Goal: Task Accomplishment & Management: Manage account settings

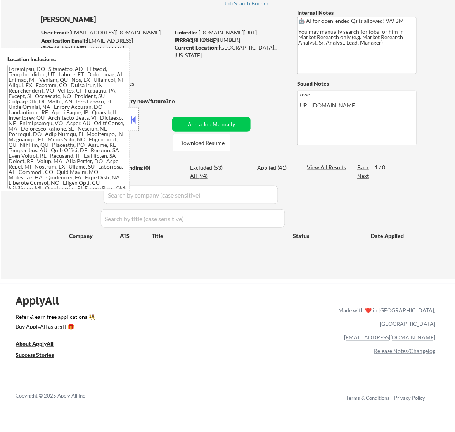
scroll to position [48, 0]
click at [132, 117] on button at bounding box center [133, 120] width 9 height 12
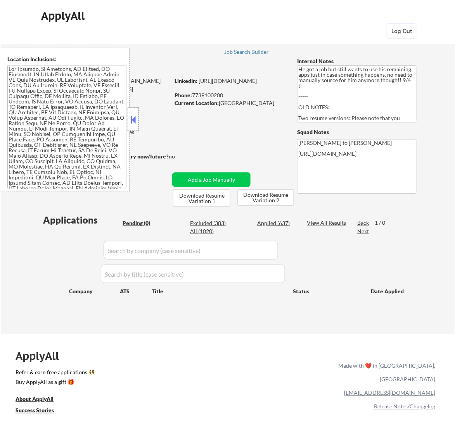
click at [138, 115] on div at bounding box center [133, 119] width 11 height 23
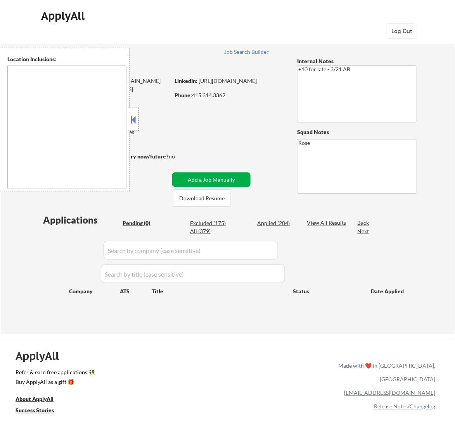
type textarea "San Francisco, CA Daly City, CA South San Francisco, CA Brisbane, CA Colma, CA …"
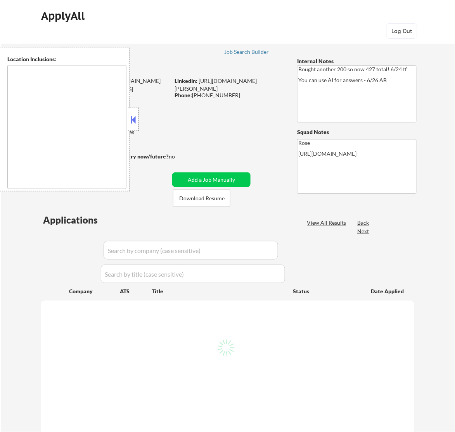
type textarea "San Francisco, CA Daly City, CA South San Francisco, CA Brisbane, CA Colma, CA …"
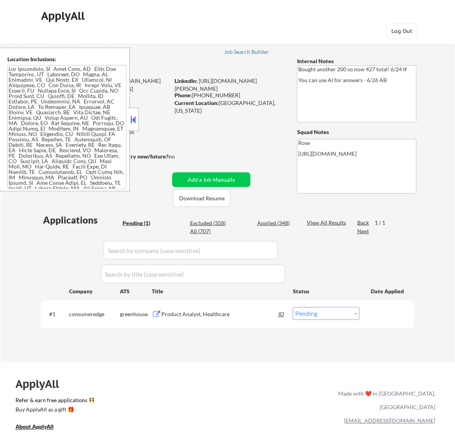
click at [134, 116] on button at bounding box center [133, 120] width 9 height 12
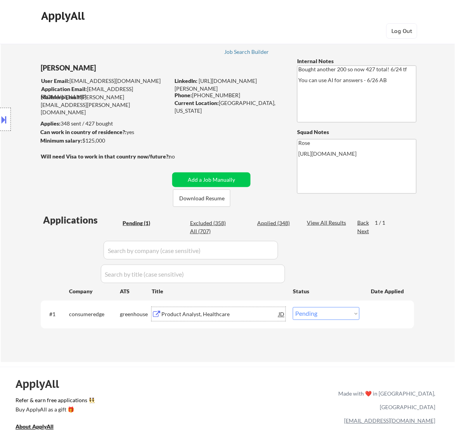
click at [241, 320] on div "Product Analyst, Healthcare" at bounding box center [219, 314] width 117 height 14
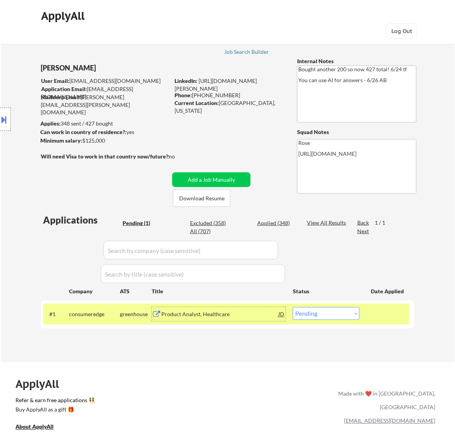
click at [342, 314] on select "Choose an option... Pending Applied Excluded (Questions) Excluded (Expired) Exc…" at bounding box center [326, 313] width 67 height 13
select select ""excluded__bad_match_""
click at [293, 307] on select "Choose an option... Pending Applied Excluded (Questions) Excluded (Expired) Exc…" at bounding box center [326, 313] width 67 height 13
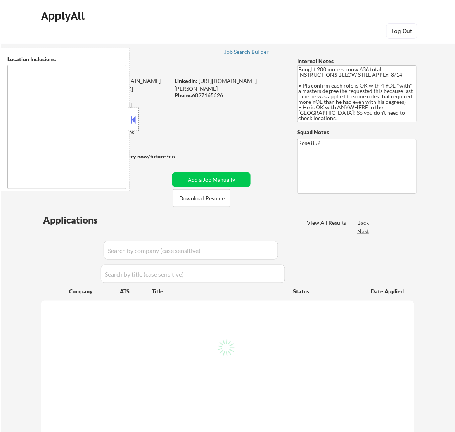
type textarea "[GEOGRAPHIC_DATA], [GEOGRAPHIC_DATA] [GEOGRAPHIC_DATA], [GEOGRAPHIC_DATA] [GEOG…"
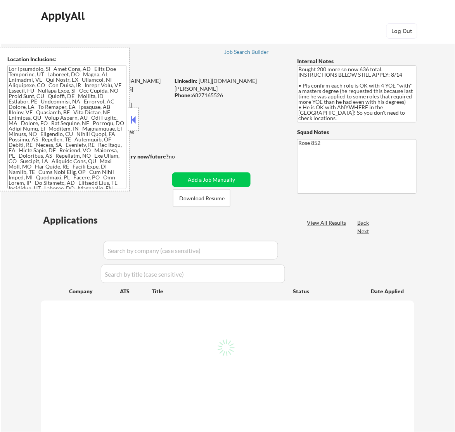
select select ""pending""
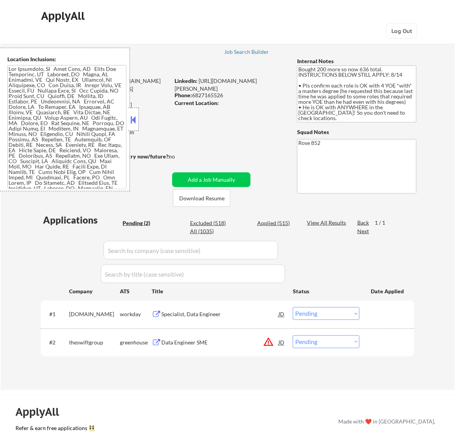
click at [133, 117] on button at bounding box center [133, 120] width 9 height 12
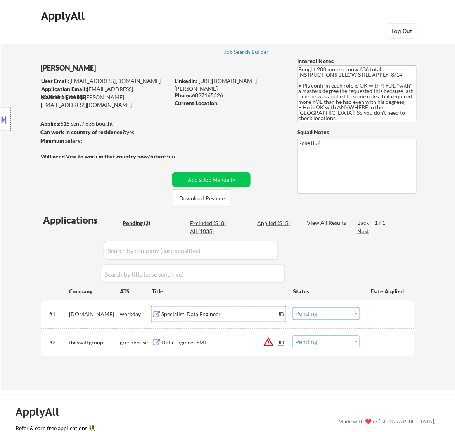
click at [242, 314] on div "Specialist, Data Engineer" at bounding box center [219, 315] width 117 height 8
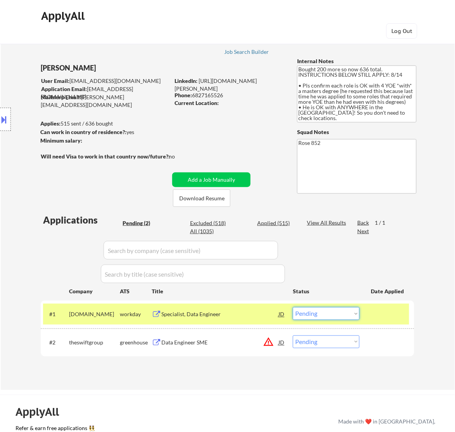
click at [345, 314] on select "Choose an option... Pending Applied Excluded (Questions) Excluded (Expired) Exc…" at bounding box center [326, 313] width 67 height 13
click at [293, 307] on select "Choose an option... Pending Applied Excluded (Questions) Excluded (Expired) Exc…" at bounding box center [326, 313] width 67 height 13
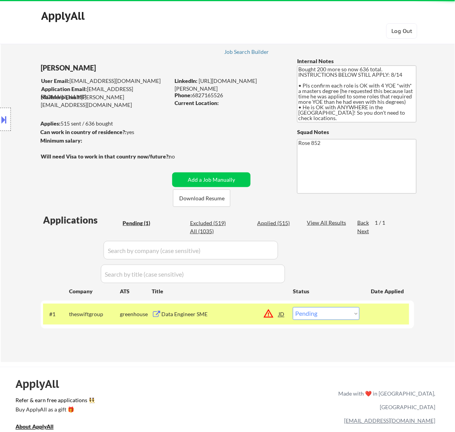
click at [249, 320] on div "Data Engineer SME" at bounding box center [219, 314] width 117 height 14
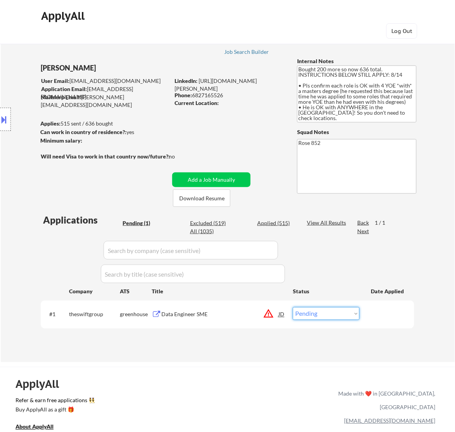
click at [328, 313] on select "Choose an option... Pending Applied Excluded (Questions) Excluded (Expired) Exc…" at bounding box center [326, 313] width 67 height 13
click at [214, 373] on div "ApplyAll Refer & earn free applications 👯‍♀️ Buy ApplyAll as a gift 🎁 About App…" at bounding box center [227, 434] width 455 height 123
click at [196, 317] on div "Data Engineer SME" at bounding box center [219, 315] width 117 height 8
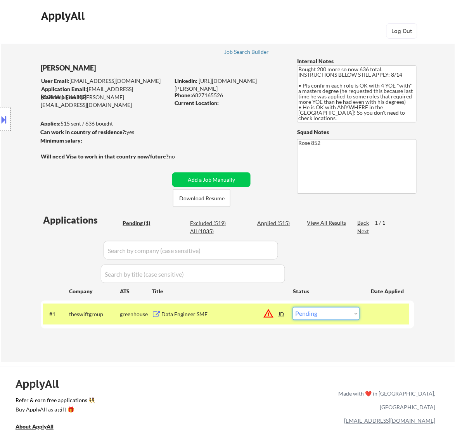
click at [348, 313] on select "Choose an option... Pending Applied Excluded (Questions) Excluded (Expired) Exc…" at bounding box center [326, 313] width 67 height 13
select select ""excluded__bad_match_""
click at [293, 307] on select "Choose an option... Pending Applied Excluded (Questions) Excluded (Expired) Exc…" at bounding box center [326, 313] width 67 height 13
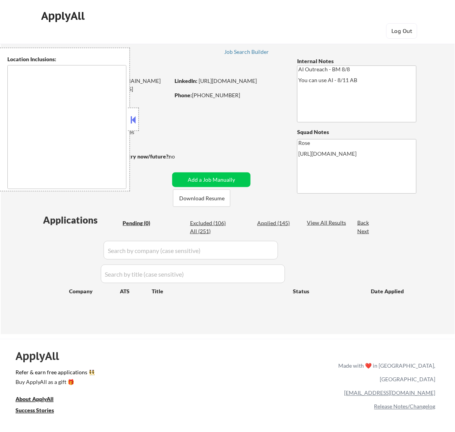
type textarea "[GEOGRAPHIC_DATA], [GEOGRAPHIC_DATA] [GEOGRAPHIC_DATA], [GEOGRAPHIC_DATA] [GEOG…"
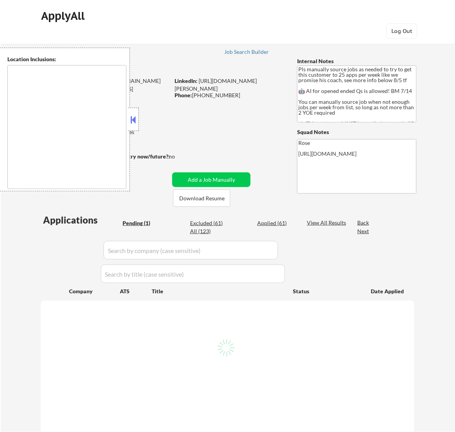
select select ""pending""
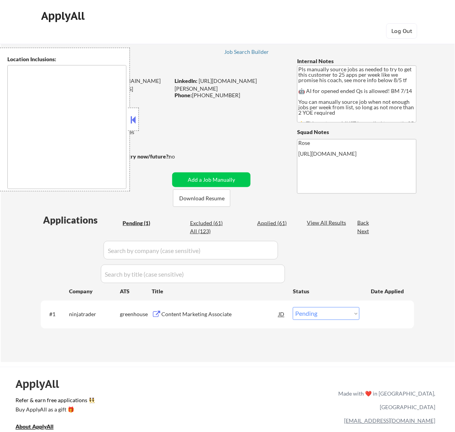
type textarea "Here is a list of metro areas, cities, and towns within approximately a 30-minu…"
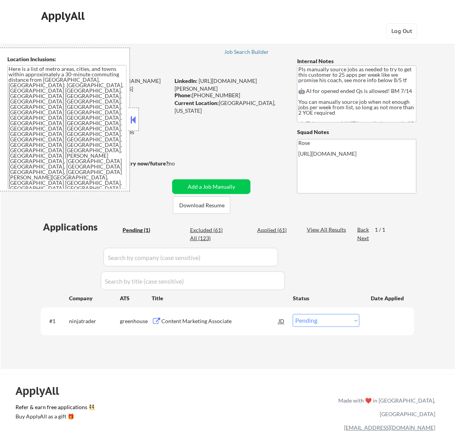
click at [130, 122] on button at bounding box center [133, 120] width 9 height 12
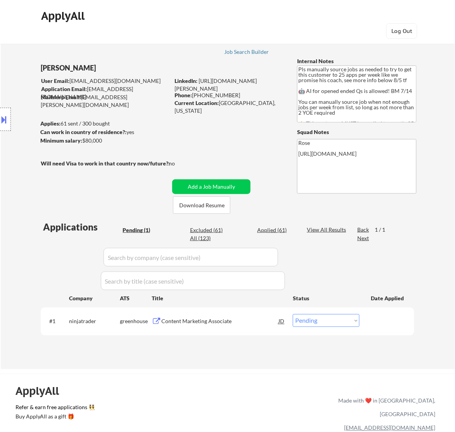
click at [237, 324] on div "Content Marketing Associate" at bounding box center [219, 322] width 117 height 8
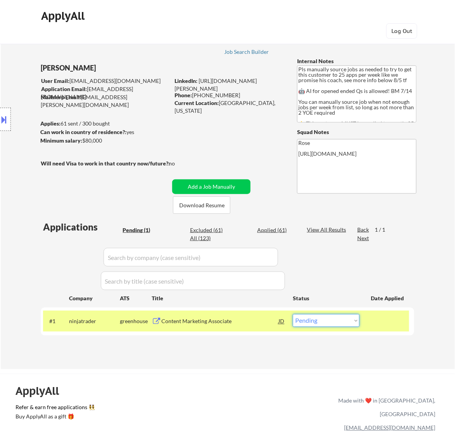
click at [334, 326] on select "Choose an option... Pending Applied Excluded (Questions) Excluded (Expired) Exc…" at bounding box center [326, 320] width 67 height 13
select select ""excluded__salary_""
click at [293, 314] on select "Choose an option... Pending Applied Excluded (Questions) Excluded (Expired) Exc…" at bounding box center [326, 320] width 67 height 13
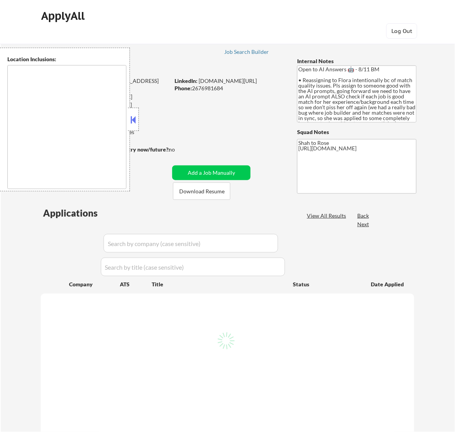
select select ""pending""
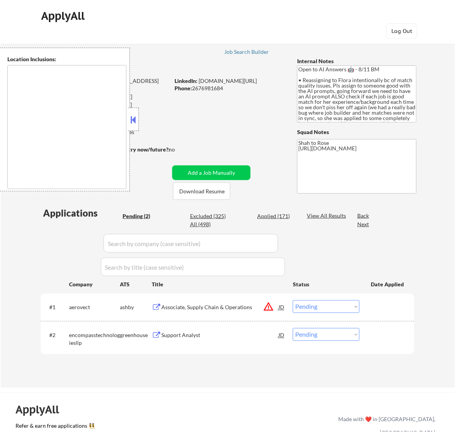
type textarea "remote"
click at [136, 116] on button at bounding box center [133, 120] width 9 height 12
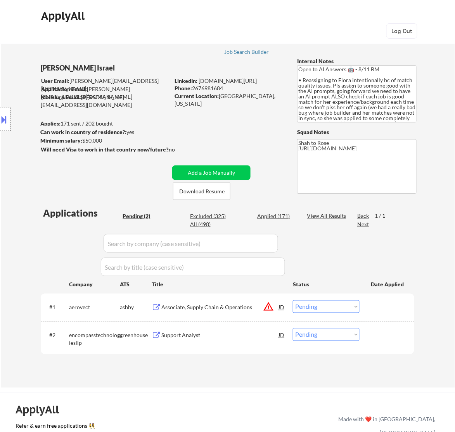
click at [242, 309] on div "Associate, Supply Chain & Operations" at bounding box center [219, 308] width 117 height 8
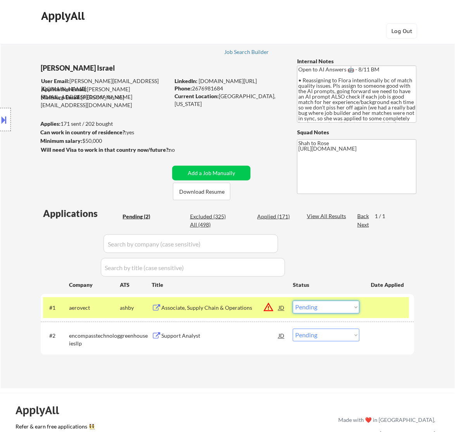
click at [354, 305] on select "Choose an option... Pending Applied Excluded (Questions) Excluded (Expired) Exc…" at bounding box center [326, 306] width 67 height 13
click at [293, 300] on select "Choose an option... Pending Applied Excluded (Questions) Excluded (Expired) Exc…" at bounding box center [326, 306] width 67 height 13
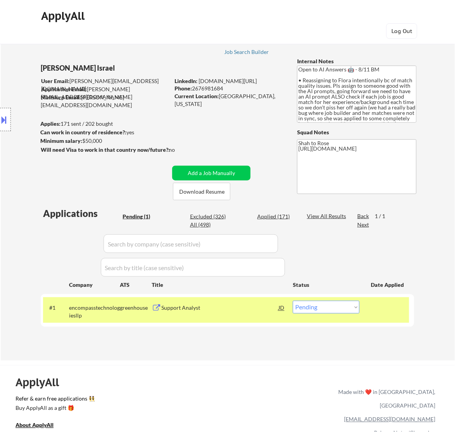
click at [244, 307] on div "Support Analyst" at bounding box center [219, 308] width 117 height 8
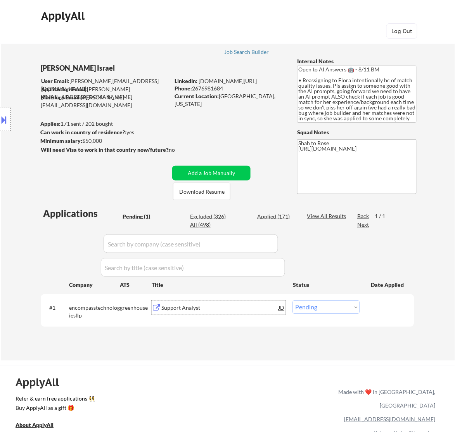
click at [332, 308] on select "Choose an option... Pending Applied Excluded (Questions) Excluded (Expired) Exc…" at bounding box center [326, 306] width 67 height 13
select select ""applied""
click at [293, 300] on select "Choose an option... Pending Applied Excluded (Questions) Excluded (Expired) Exc…" at bounding box center [326, 306] width 67 height 13
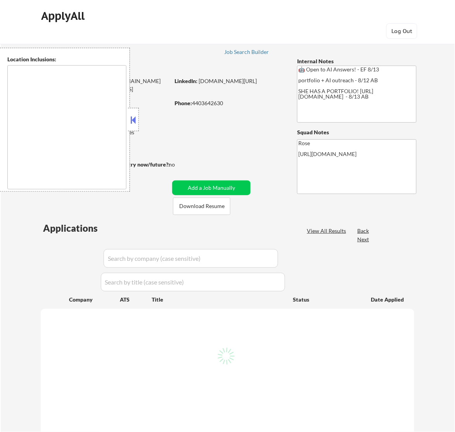
type textarea "[GEOGRAPHIC_DATA], [GEOGRAPHIC_DATA] [GEOGRAPHIC_DATA], [GEOGRAPHIC_DATA] [GEOG…"
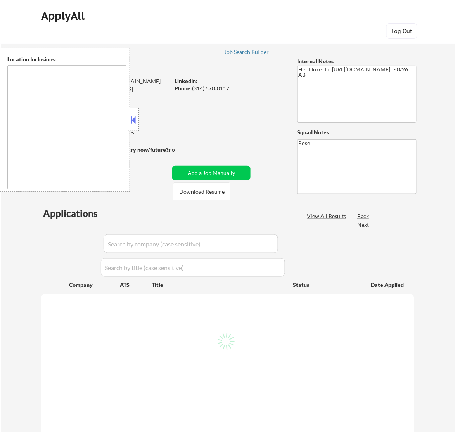
type textarea "St. Louis, MO Clayton, MO Maplewood, MO Richmond Heights, MO University City, M…"
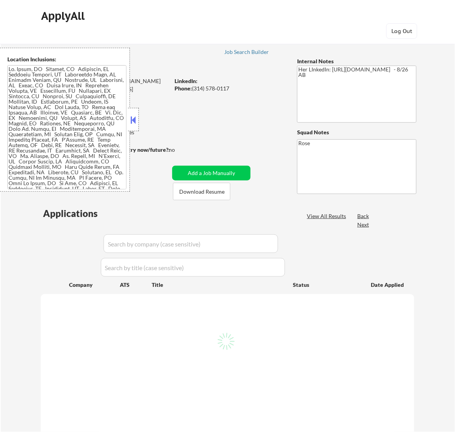
select select ""pending""
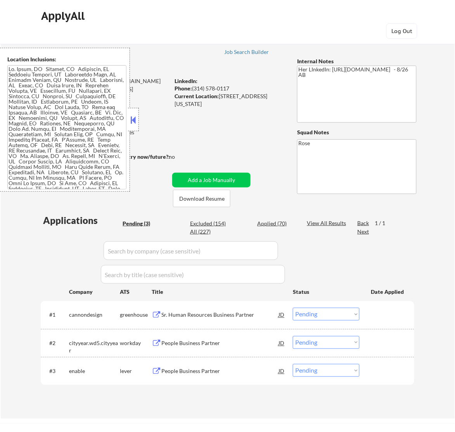
click at [257, 317] on div "Sr. Human Resources Business Partner" at bounding box center [219, 315] width 117 height 8
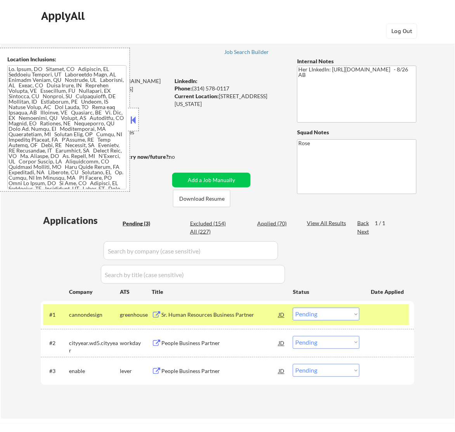
click at [134, 117] on button at bounding box center [133, 120] width 9 height 12
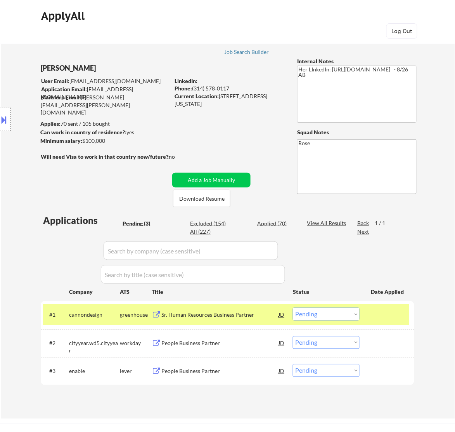
click at [320, 316] on select "Choose an option... Pending Applied Excluded (Questions) Excluded (Expired) Exc…" at bounding box center [326, 313] width 67 height 13
click at [293, 307] on select "Choose an option... Pending Applied Excluded (Questions) Excluded (Expired) Exc…" at bounding box center [326, 313] width 67 height 13
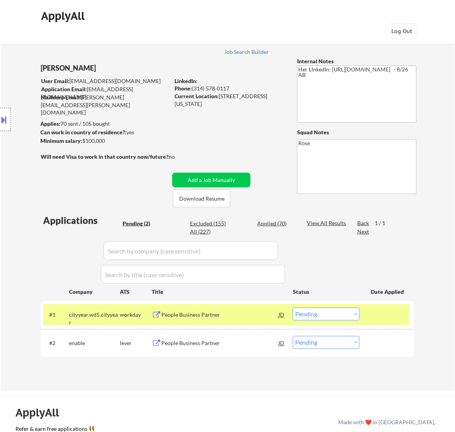
click at [252, 320] on div "People Business Partner" at bounding box center [219, 314] width 117 height 14
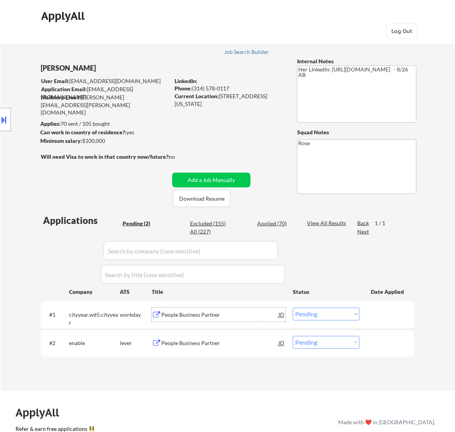
click at [324, 309] on select "Choose an option... Pending Applied Excluded (Questions) Excluded (Expired) Exc…" at bounding box center [326, 313] width 67 height 13
click at [293, 307] on select "Choose an option... Pending Applied Excluded (Questions) Excluded (Expired) Exc…" at bounding box center [326, 313] width 67 height 13
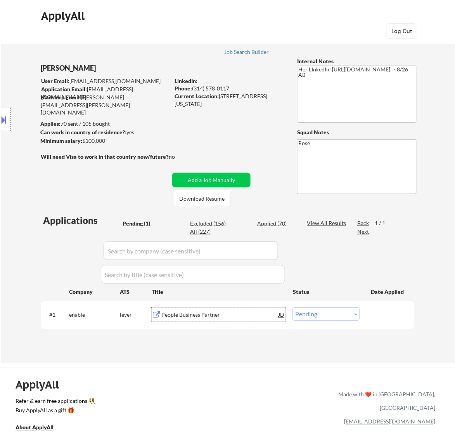
click at [237, 318] on div "People Business Partner" at bounding box center [219, 315] width 117 height 8
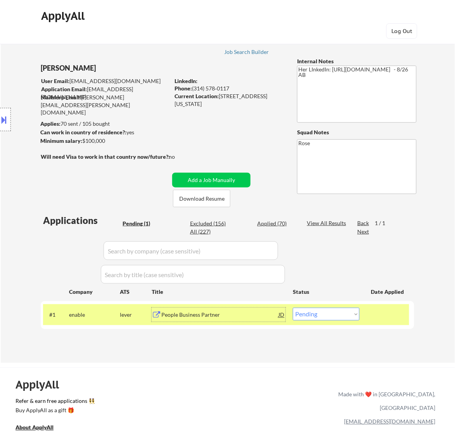
click at [313, 311] on select "Choose an option... Pending Applied Excluded (Questions) Excluded (Expired) Exc…" at bounding box center [326, 313] width 67 height 13
click at [293, 307] on select "Choose an option... Pending Applied Excluded (Questions) Excluded (Expired) Exc…" at bounding box center [326, 313] width 67 height 13
click at [318, 313] on select "Choose an option... Pending Applied Excluded (Questions) Excluded (Expired) Exc…" at bounding box center [326, 313] width 67 height 13
select select ""applied""
click at [293, 307] on select "Choose an option... Pending Applied Excluded (Questions) Excluded (Expired) Exc…" at bounding box center [326, 313] width 67 height 13
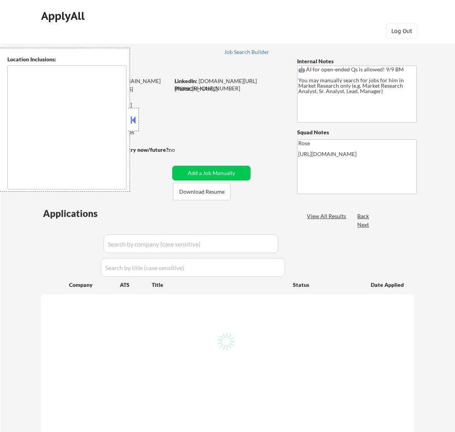
type textarea "[GEOGRAPHIC_DATA], [GEOGRAPHIC_DATA] [GEOGRAPHIC_DATA], [GEOGRAPHIC_DATA] [GEOG…"
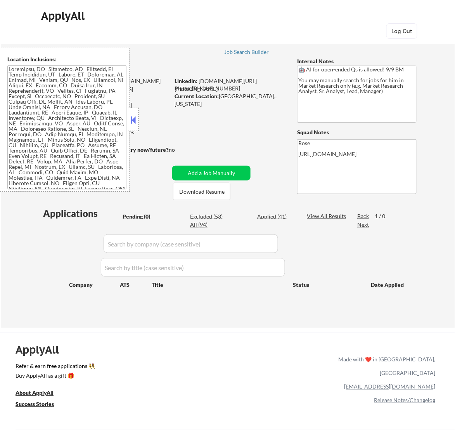
click at [133, 118] on button at bounding box center [133, 120] width 9 height 12
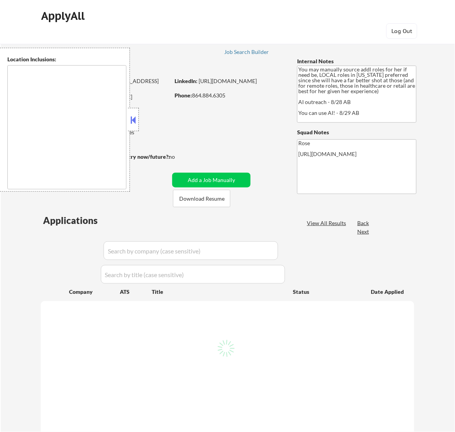
type textarea "[GEOGRAPHIC_DATA], [GEOGRAPHIC_DATA] [GEOGRAPHIC_DATA], [GEOGRAPHIC_DATA] [GEOG…"
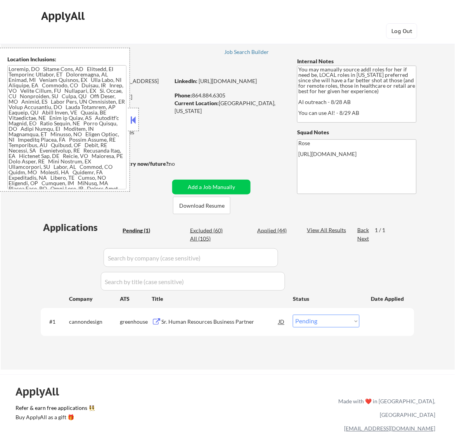
click at [134, 117] on button at bounding box center [133, 120] width 9 height 12
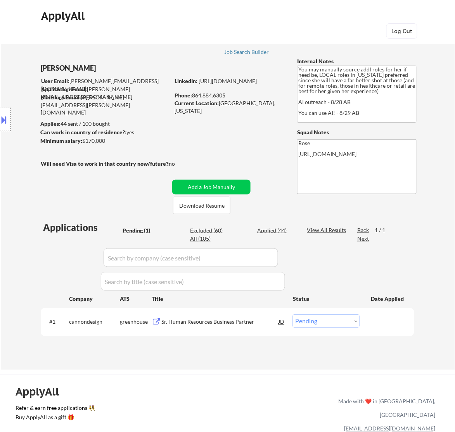
click at [232, 319] on div "Sr. Human Resources Business Partner" at bounding box center [219, 322] width 117 height 8
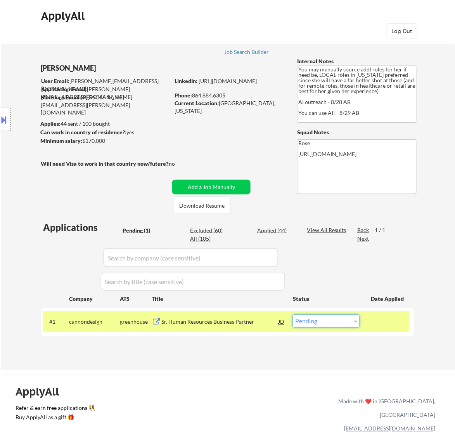
click at [337, 317] on select "Choose an option... Pending Applied Excluded (Questions) Excluded (Expired) Exc…" at bounding box center [326, 320] width 67 height 13
select select ""excluded__salary_""
click at [293, 314] on select "Choose an option... Pending Applied Excluded (Questions) Excluded (Expired) Exc…" at bounding box center [326, 320] width 67 height 13
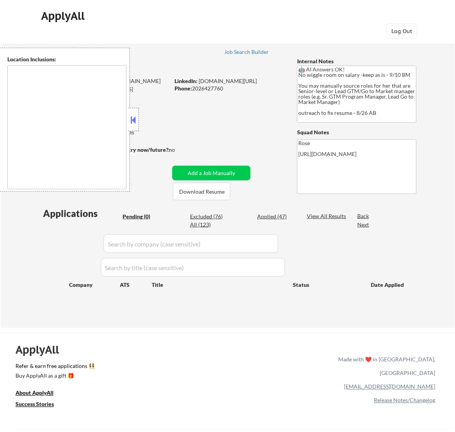
type textarea "Reston, [GEOGRAPHIC_DATA] [GEOGRAPHIC_DATA], [GEOGRAPHIC_DATA] [GEOGRAPHIC_DATA…"
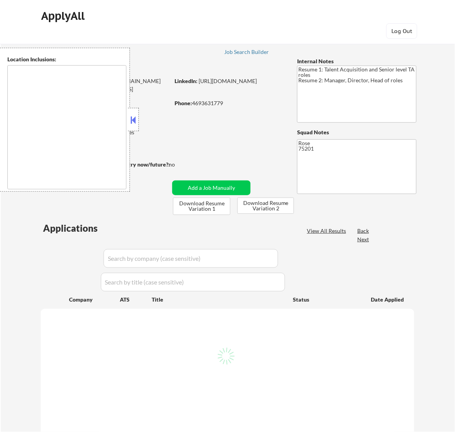
select select ""pending""
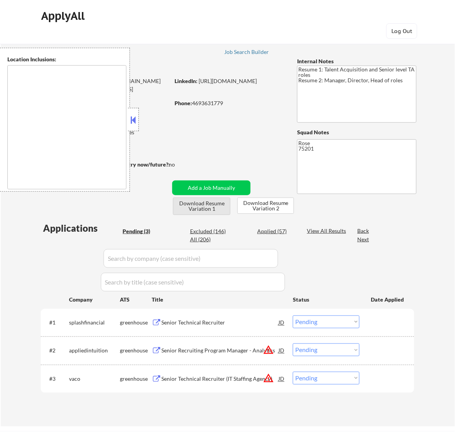
type textarea "[GEOGRAPHIC_DATA], [GEOGRAPHIC_DATA] [GEOGRAPHIC_DATA], [GEOGRAPHIC_DATA] [GEOG…"
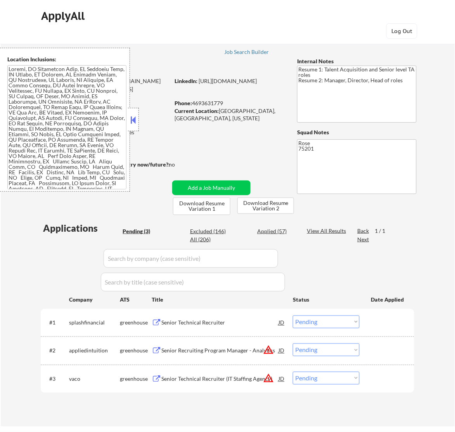
click at [135, 123] on button at bounding box center [133, 120] width 9 height 12
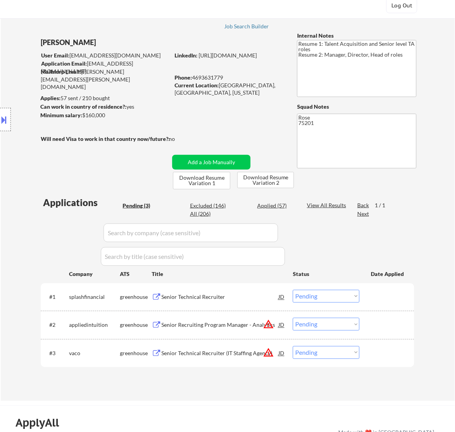
scroll to position [48, 0]
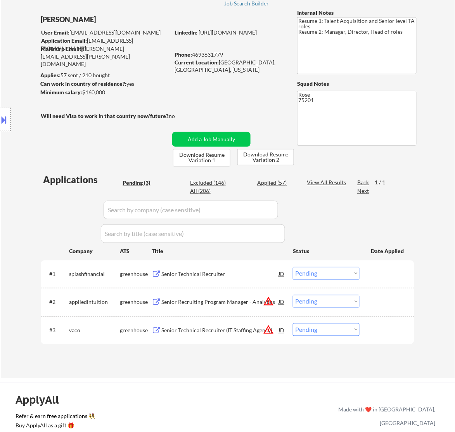
click at [257, 276] on div "Senior Technical Recruiter" at bounding box center [219, 274] width 117 height 8
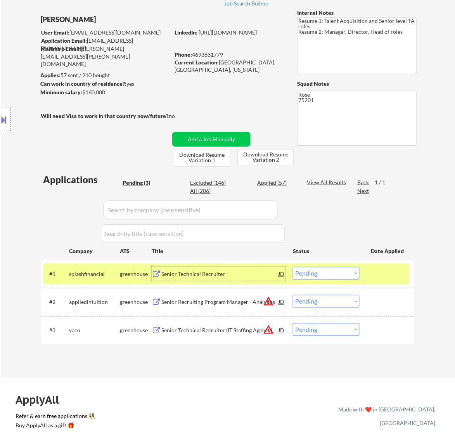
click at [349, 274] on select "Choose an option... Pending Applied Excluded (Questions) Excluded (Expired) Exc…" at bounding box center [326, 273] width 67 height 13
click at [293, 267] on select "Choose an option... Pending Applied Excluded (Questions) Excluded (Expired) Exc…" at bounding box center [326, 273] width 67 height 13
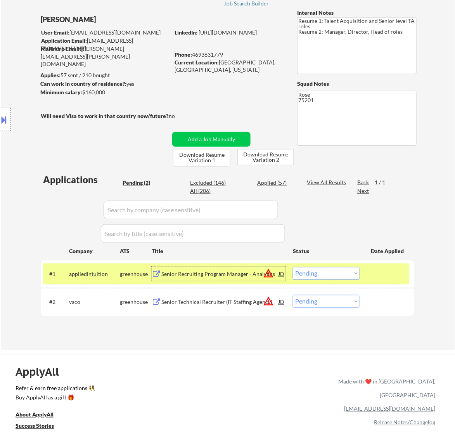
click at [244, 273] on div "Senior Recruiting Program Manager - Analytics" at bounding box center [219, 274] width 117 height 8
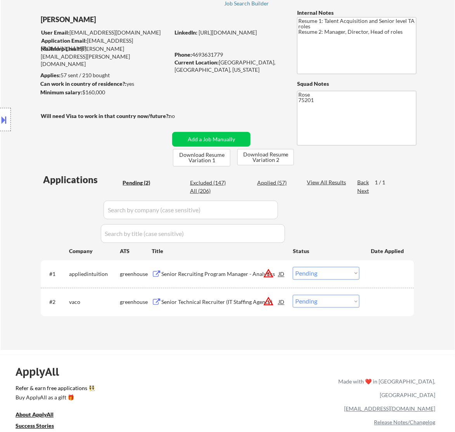
click at [1, 119] on button at bounding box center [4, 119] width 9 height 13
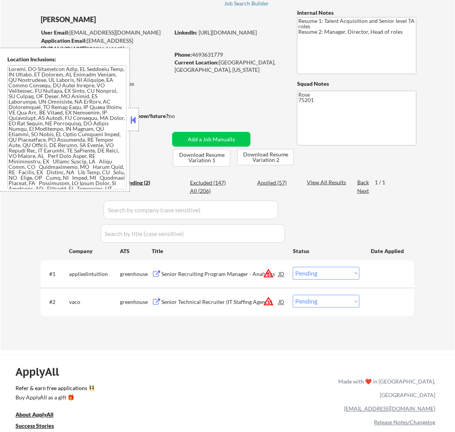
scroll to position [66, 0]
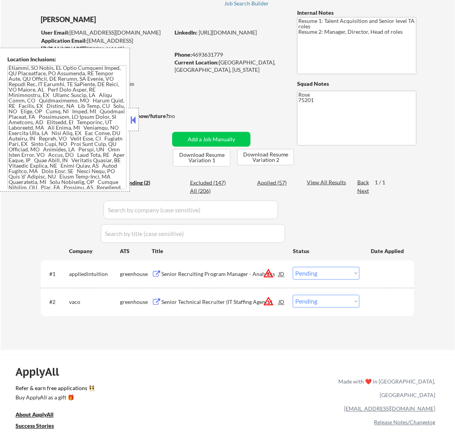
click at [130, 118] on button at bounding box center [133, 120] width 9 height 12
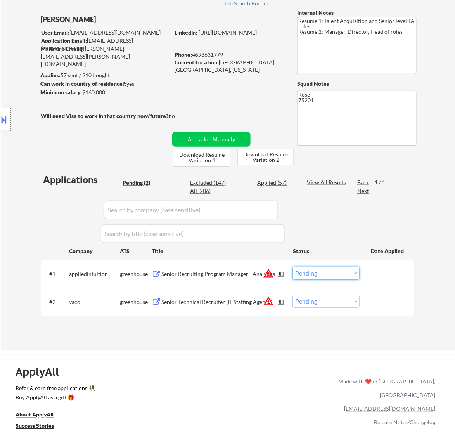
click at [326, 272] on select "Choose an option... Pending Applied Excluded (Questions) Excluded (Expired) Exc…" at bounding box center [326, 273] width 67 height 13
click at [293, 267] on select "Choose an option... Pending Applied Excluded (Questions) Excluded (Expired) Exc…" at bounding box center [326, 273] width 67 height 13
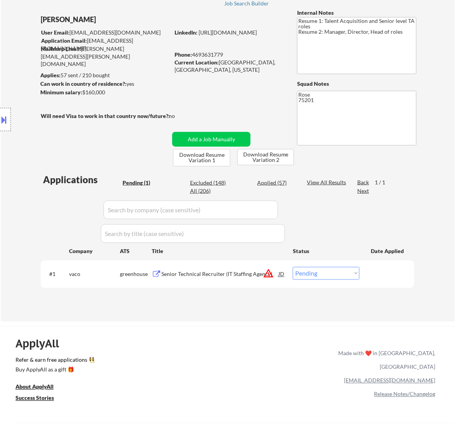
click at [229, 274] on div "Senior Technical Recruiter (IT Staffing Agency)" at bounding box center [219, 274] width 117 height 8
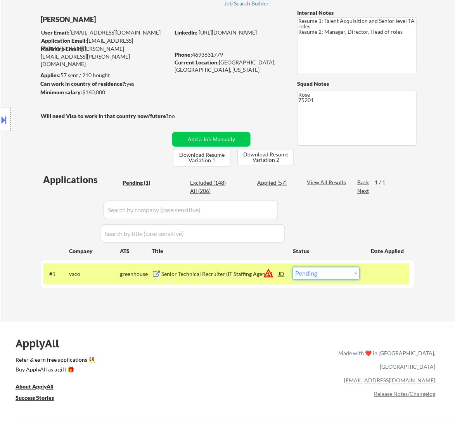
click at [311, 268] on select "Choose an option... Pending Applied Excluded (Questions) Excluded (Expired) Exc…" at bounding box center [326, 273] width 67 height 13
select select ""excluded__bad_match_""
click at [293, 267] on select "Choose an option... Pending Applied Excluded (Questions) Excluded (Expired) Exc…" at bounding box center [326, 273] width 67 height 13
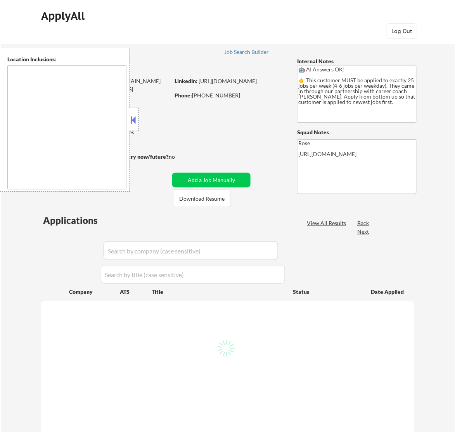
type textarea "[GEOGRAPHIC_DATA], ON [GEOGRAPHIC_DATA], ON [GEOGRAPHIC_DATA], ON [GEOGRAPHIC_D…"
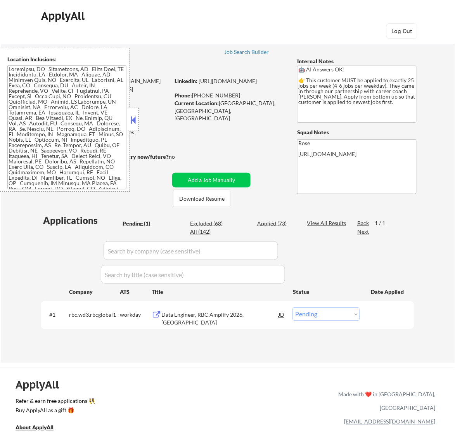
click at [132, 115] on button at bounding box center [133, 120] width 9 height 12
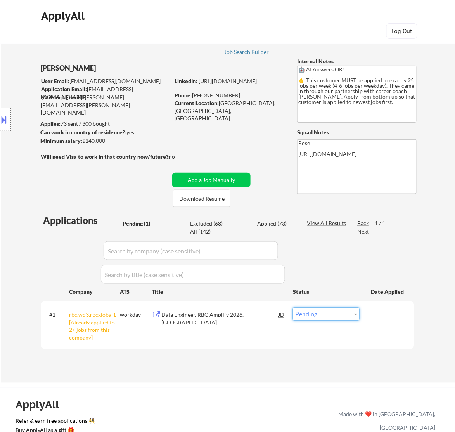
click at [330, 311] on select "Choose an option... Pending Applied Excluded (Questions) Excluded (Expired) Exc…" at bounding box center [326, 313] width 67 height 13
select select ""excluded__other_""
click at [293, 307] on select "Choose an option... Pending Applied Excluded (Questions) Excluded (Expired) Exc…" at bounding box center [326, 313] width 67 height 13
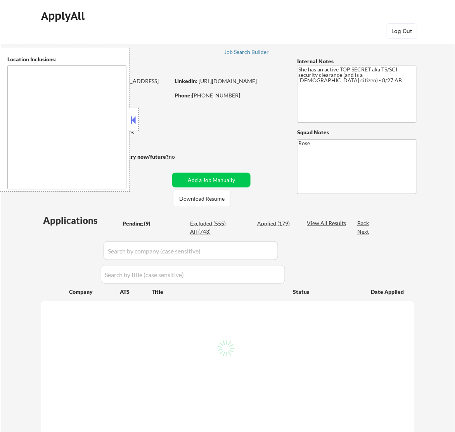
select select ""pending""
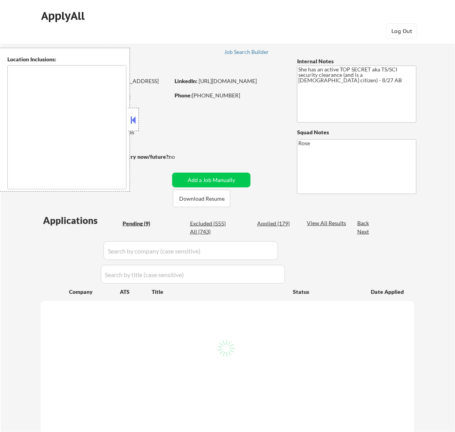
select select ""pending""
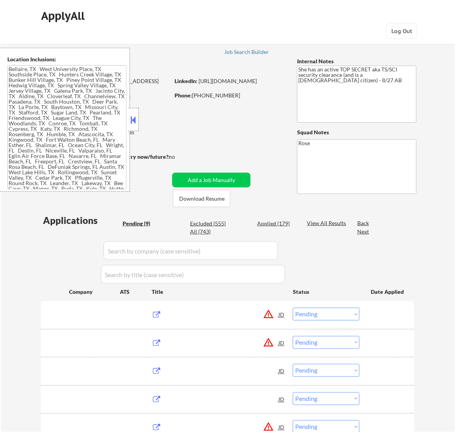
type textarea "[GEOGRAPHIC_DATA], [GEOGRAPHIC_DATA] [GEOGRAPHIC_DATA], [GEOGRAPHIC_DATA] [GEOG…"
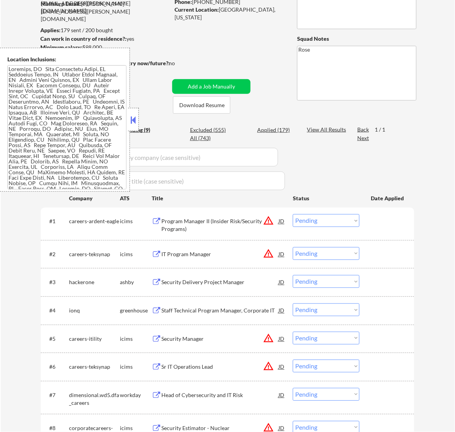
scroll to position [97, 0]
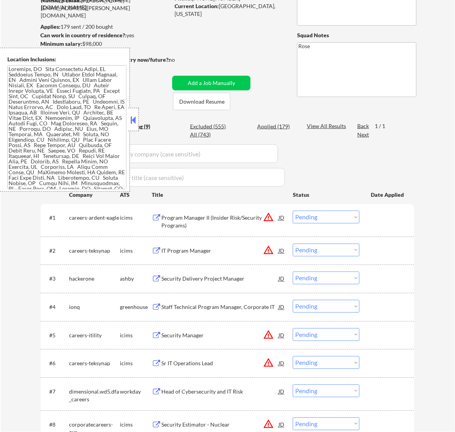
click at [136, 119] on button at bounding box center [133, 120] width 9 height 12
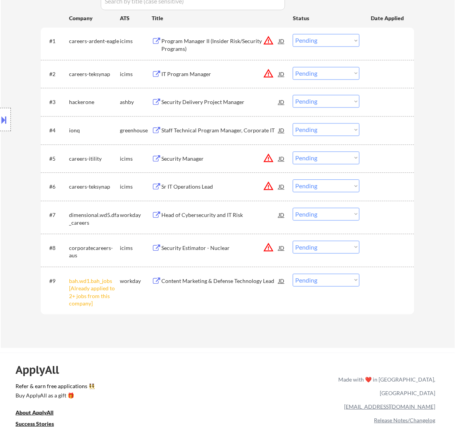
scroll to position [291, 0]
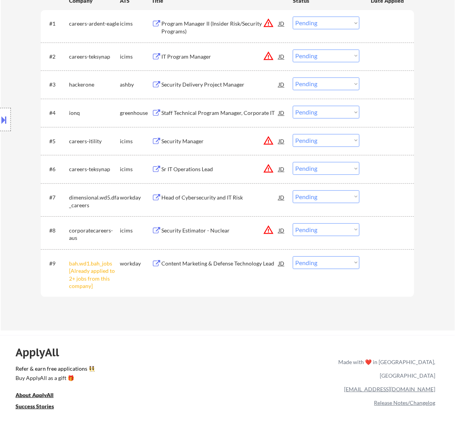
click at [326, 264] on select "Choose an option... Pending Applied Excluded (Questions) Excluded (Expired) Exc…" at bounding box center [326, 262] width 67 height 13
select select ""excluded__other_""
click at [293, 256] on select "Choose an option... Pending Applied Excluded (Questions) Excluded (Expired) Exc…" at bounding box center [326, 262] width 67 height 13
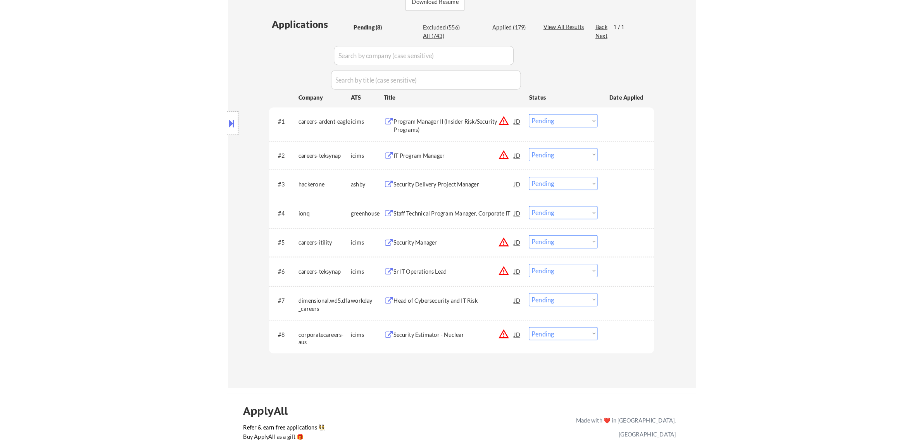
scroll to position [194, 0]
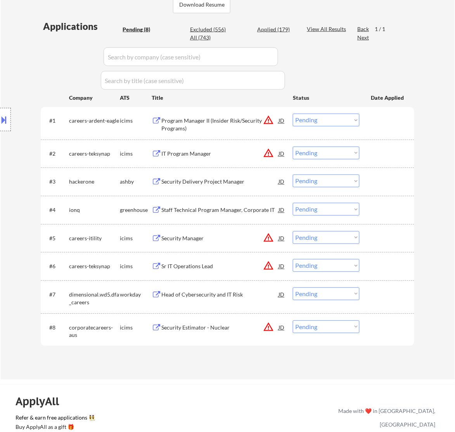
click at [246, 120] on div "Program Manager II (Insider Risk/Security Programs)" at bounding box center [219, 124] width 117 height 15
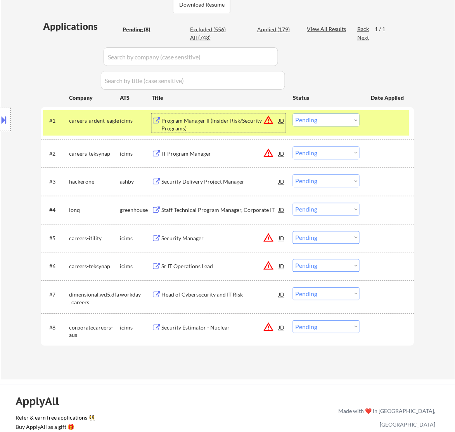
click at [317, 121] on select "Choose an option... Pending Applied Excluded (Questions) Excluded (Expired) Exc…" at bounding box center [326, 120] width 67 height 13
click at [293, 114] on select "Choose an option... Pending Applied Excluded (Questions) Excluded (Expired) Exc…" at bounding box center [326, 120] width 67 height 13
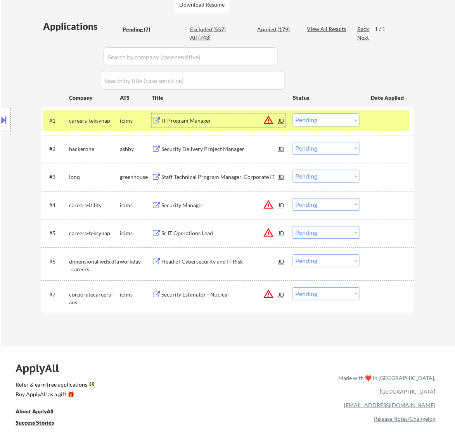
click at [228, 124] on div "IT Program Manager" at bounding box center [219, 121] width 117 height 8
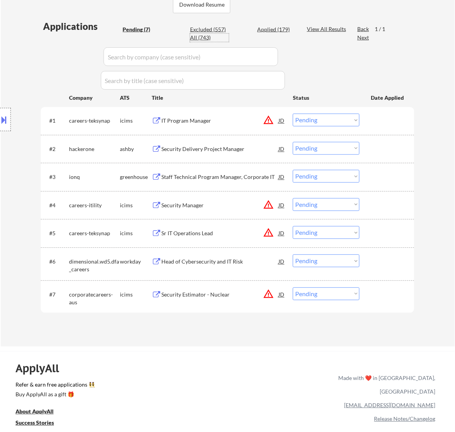
click at [203, 36] on div "All (743)" at bounding box center [209, 38] width 39 height 8
click at [210, 28] on div "Excluded (557)" at bounding box center [209, 30] width 39 height 8
select select ""applied""
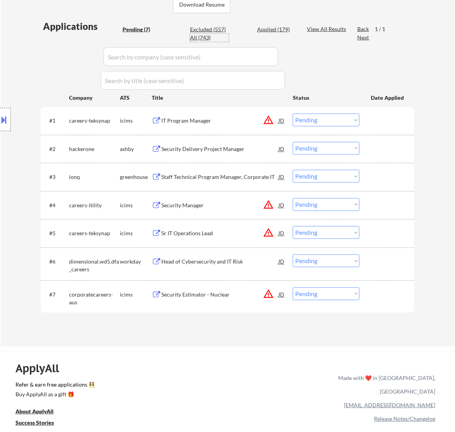
select select ""applied""
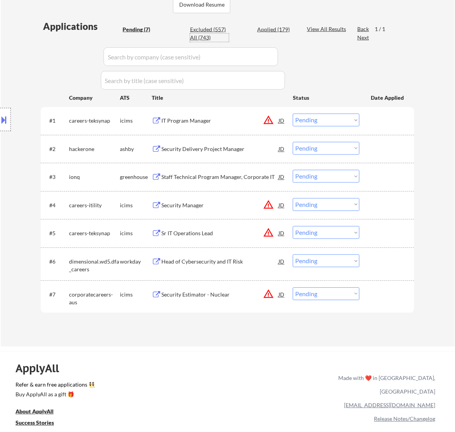
select select ""applied""
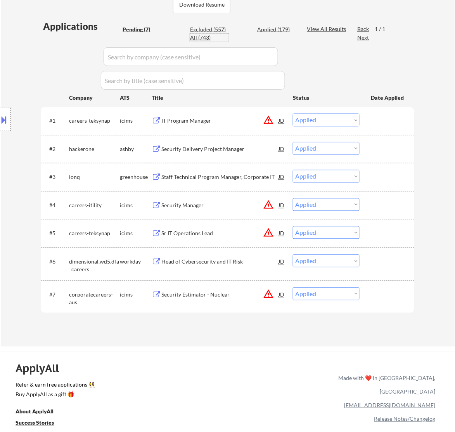
select select ""applied""
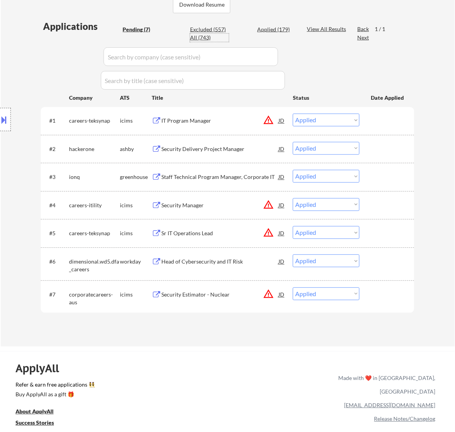
select select ""applied""
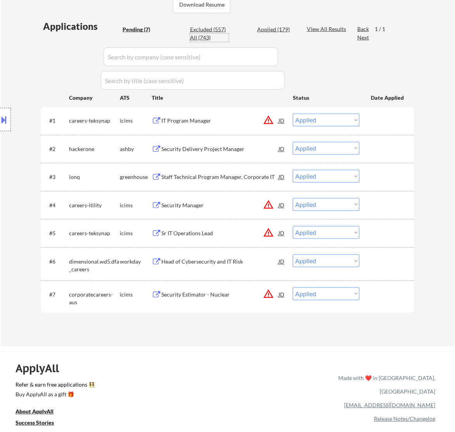
select select ""applied""
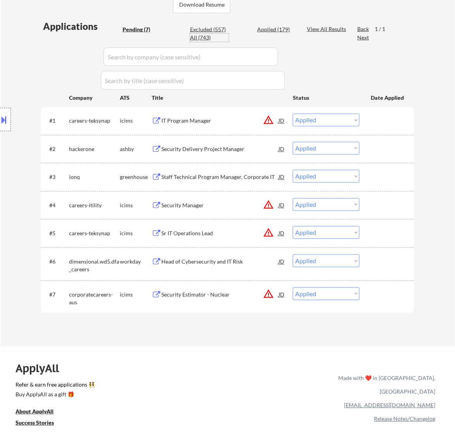
select select ""applied""
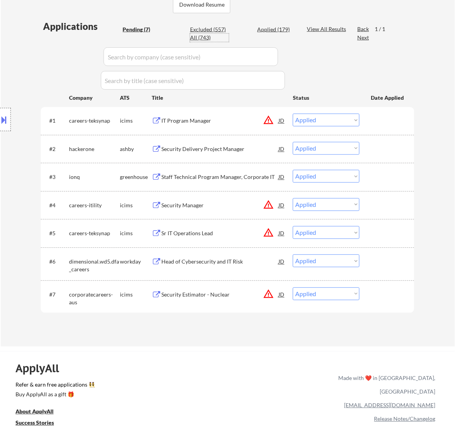
select select ""applied""
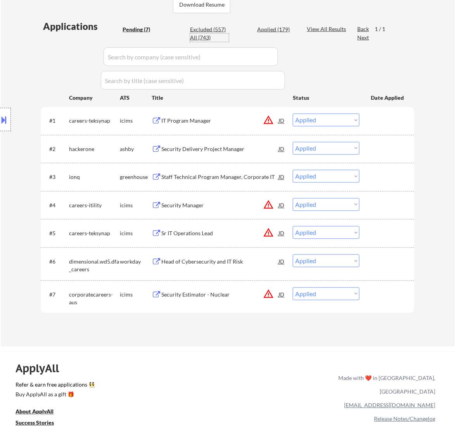
select select ""applied""
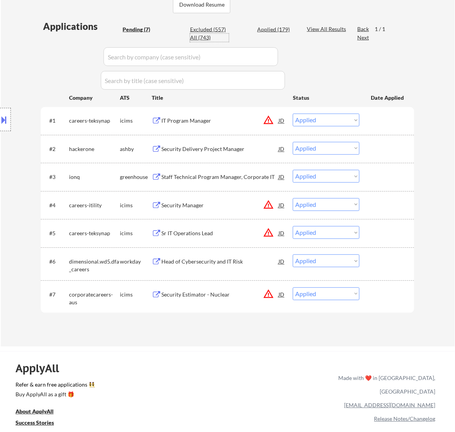
select select ""applied""
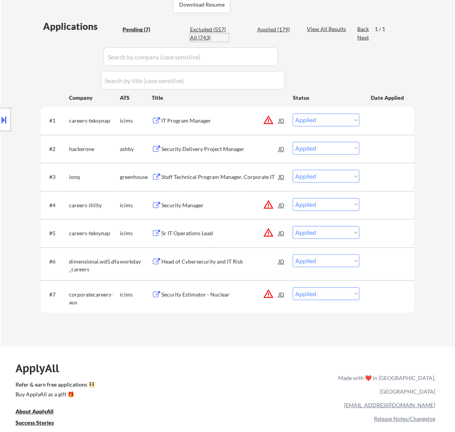
select select ""applied""
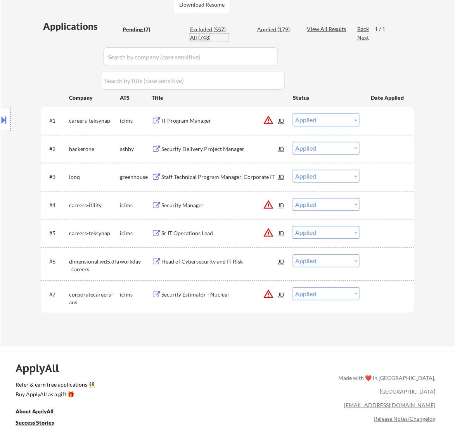
select select ""applied""
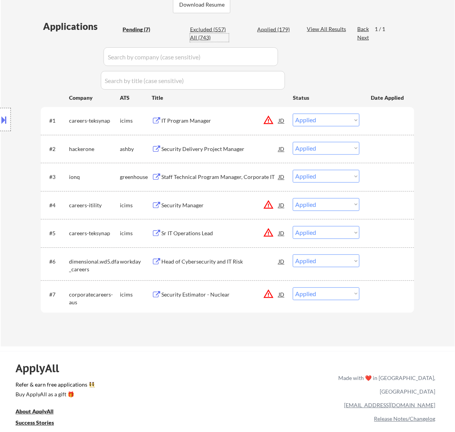
select select ""applied""
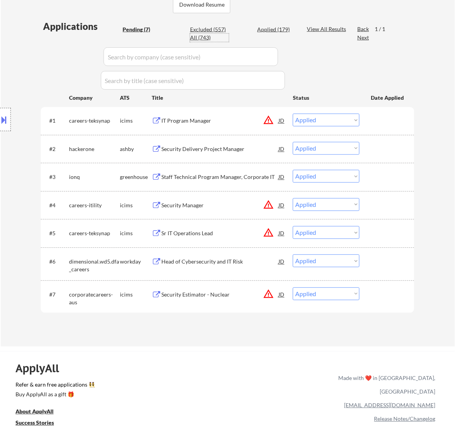
select select ""applied""
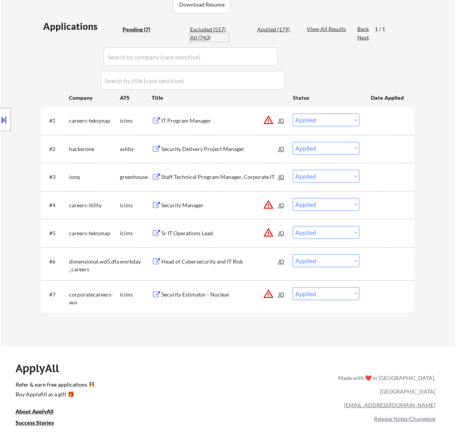
select select ""applied""
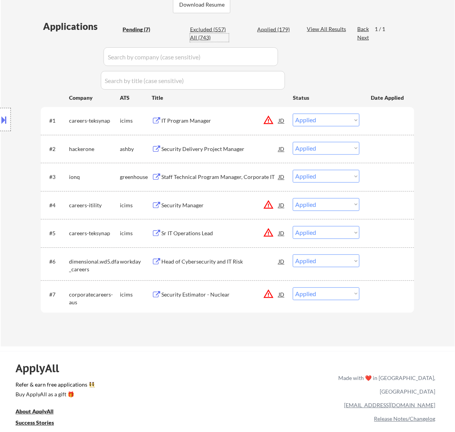
select select ""applied""
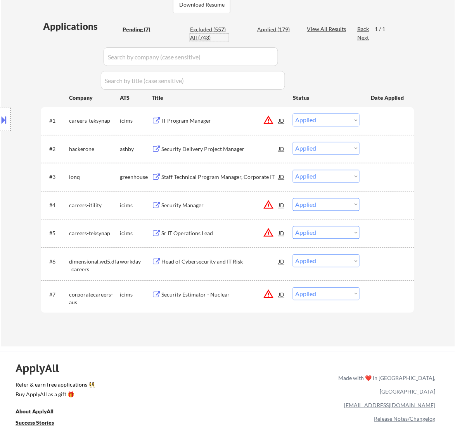
select select ""applied""
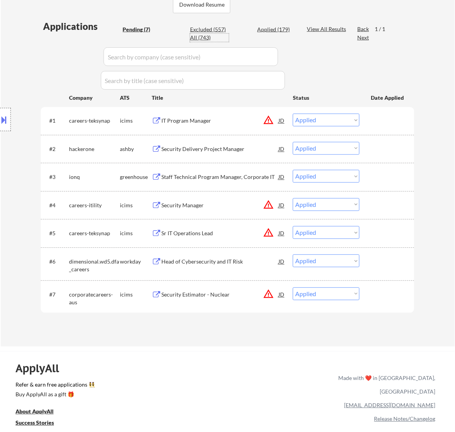
select select ""applied""
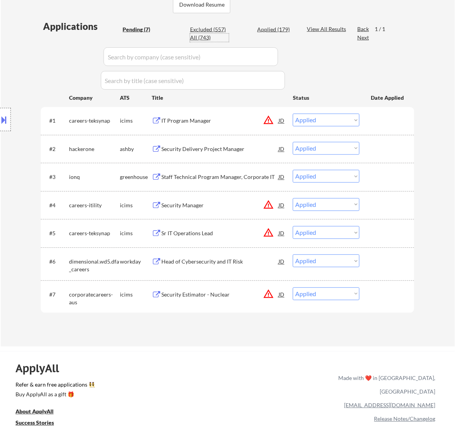
select select ""applied""
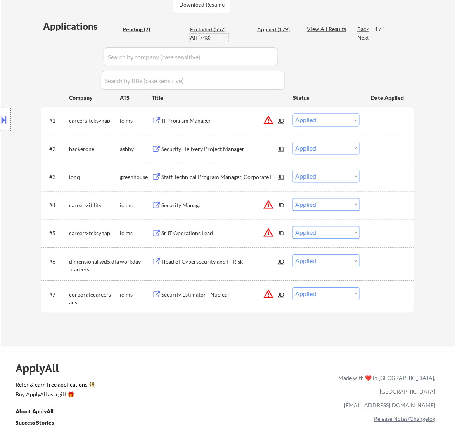
select select ""applied""
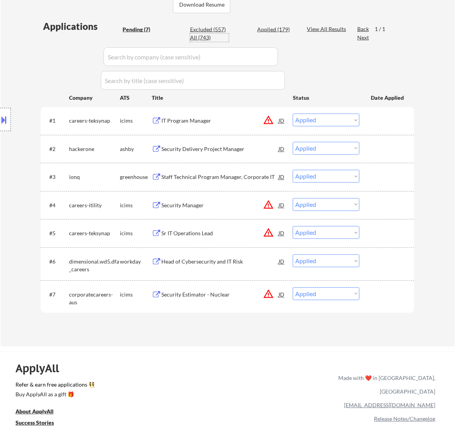
select select ""applied""
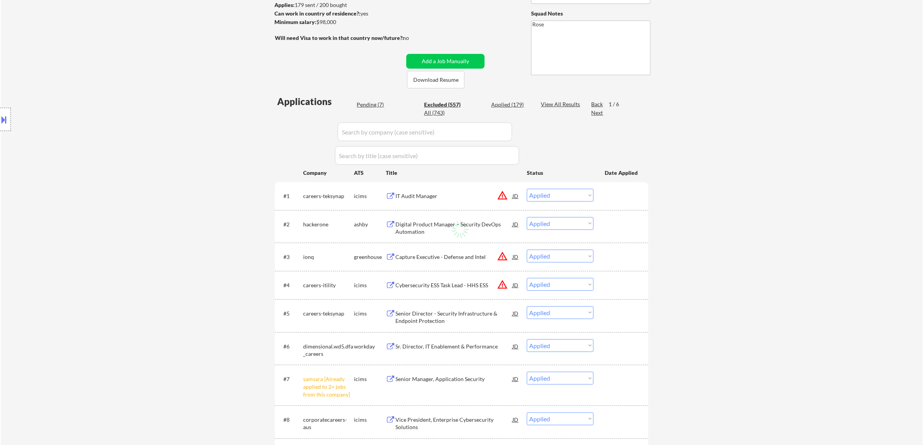
select select ""excluded""
select select ""excluded__expired_""
select select ""excluded__bad_match_""
select select ""excluded__other_""
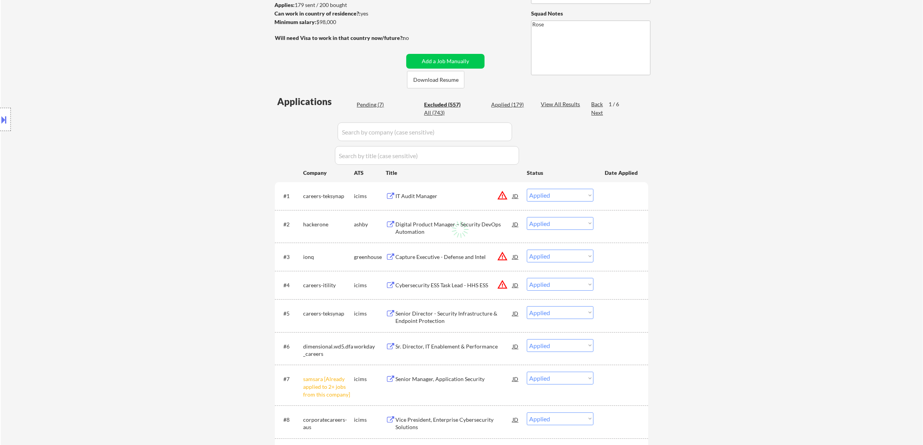
select select ""excluded__bad_match_""
select select ""excluded""
select select ""excluded__expired_""
select select ""excluded__bad_match_""
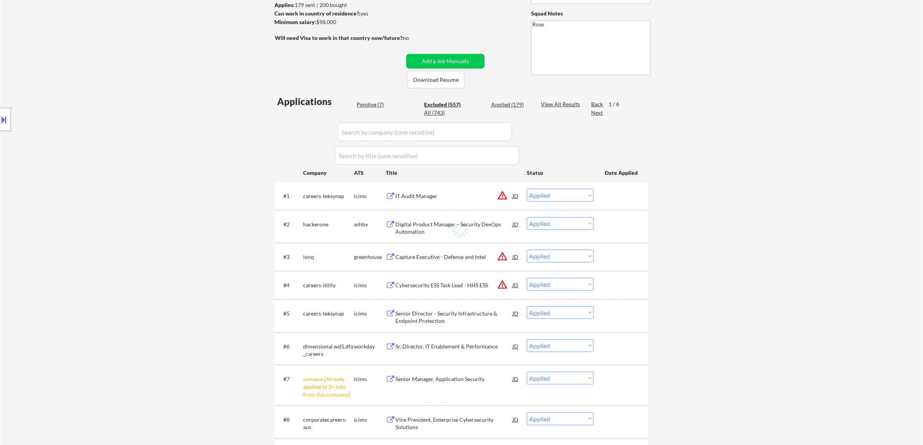
select select ""excluded""
select select ""excluded__expired_""
select select ""excluded__bad_match_""
select select ""excluded""
select select ""excluded__expired_""
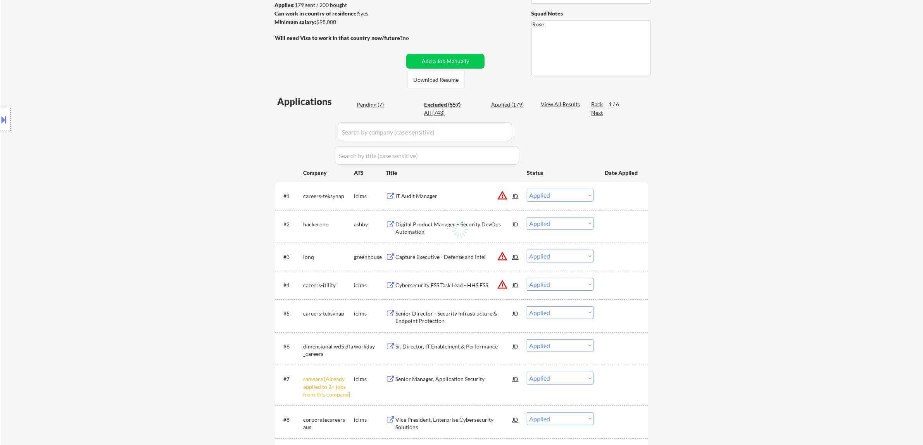
select select ""excluded__expired_""
select select ""excluded""
select select ""excluded__expired_""
select select ""excluded""
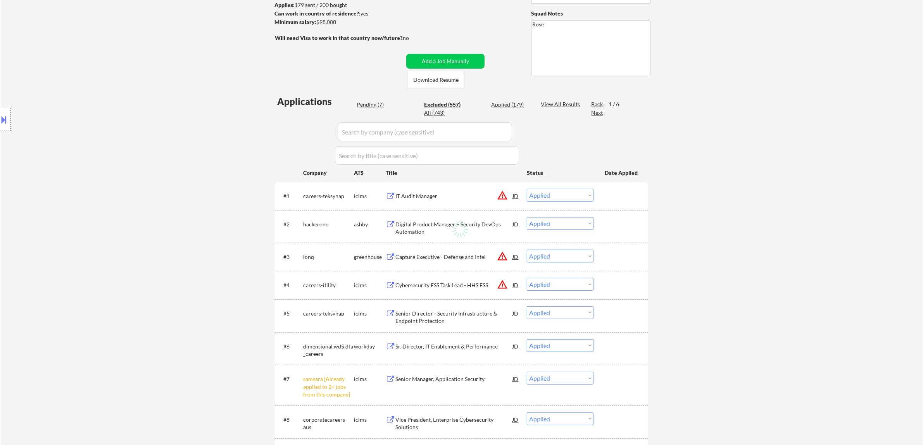
select select ""excluded__other_""
select select ""excluded__bad_match_""
select select ""excluded__other_""
select select ""excluded""
select select ""excluded__bad_match_""
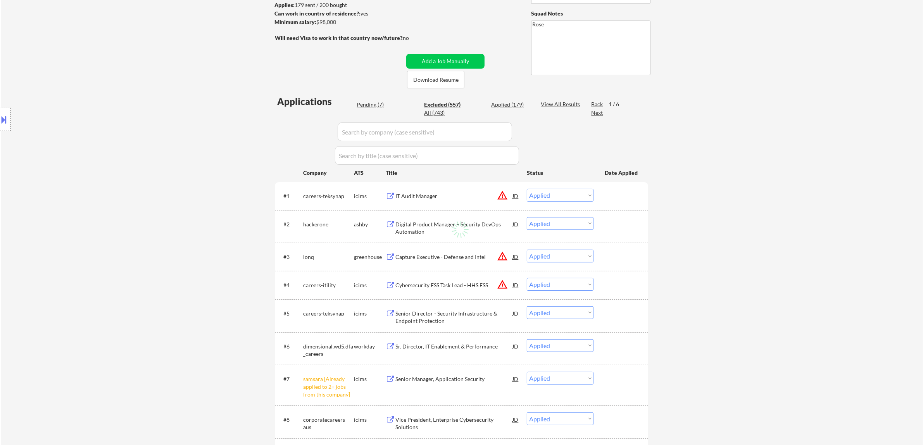
select select ""excluded""
select select ""excluded__expired_""
select select ""excluded__other_""
select select ""excluded__expired_""
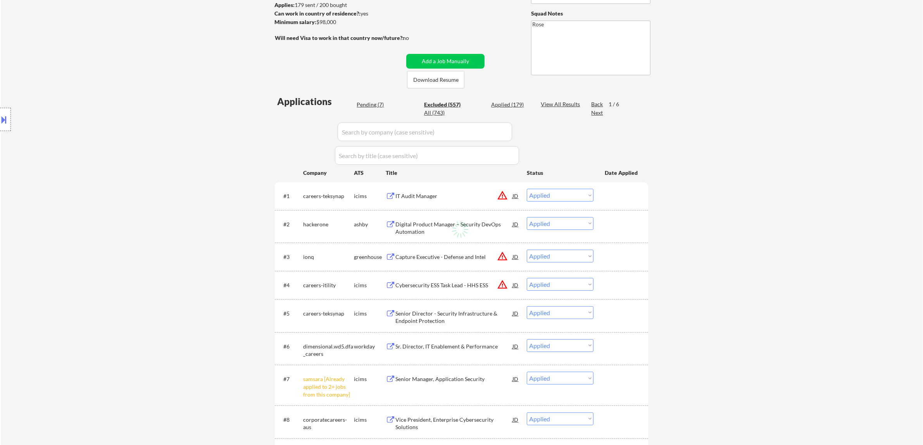
select select ""excluded__other_""
select select ""excluded__expired_""
select select ""excluded__location_""
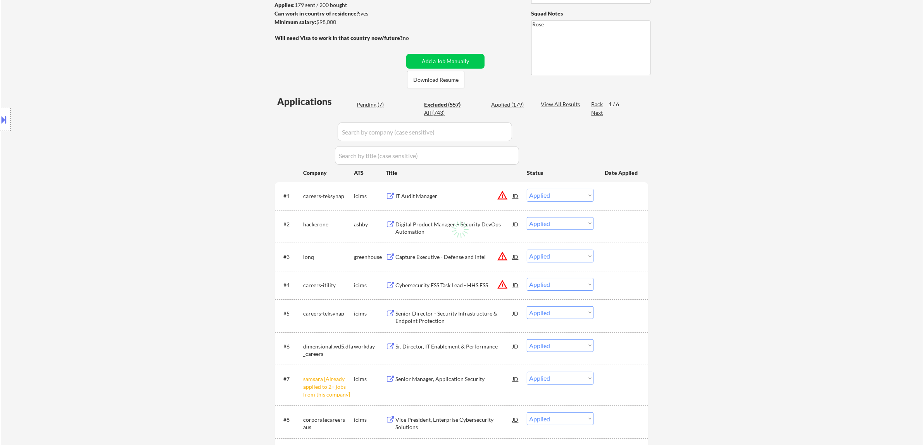
select select ""excluded__expired_""
select select ""excluded__bad_match_""
select select ""excluded__expired_""
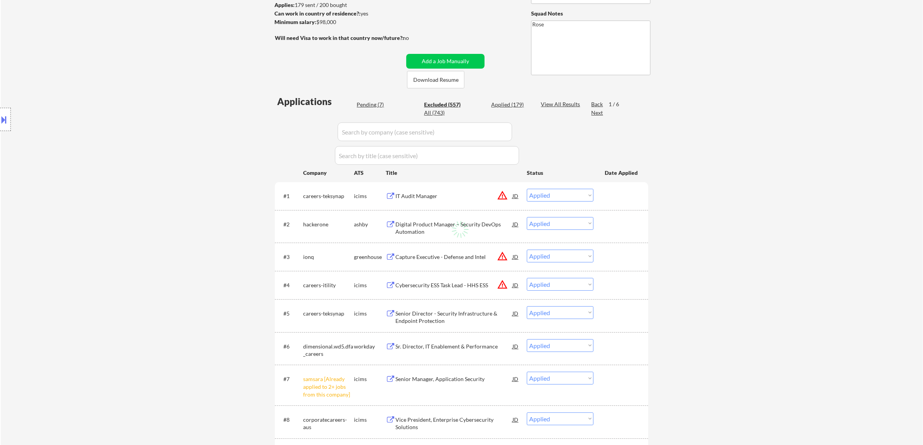
select select ""excluded""
select select ""excluded__bad_match_""
select select ""excluded__expired_""
select select ""excluded__bad_match_""
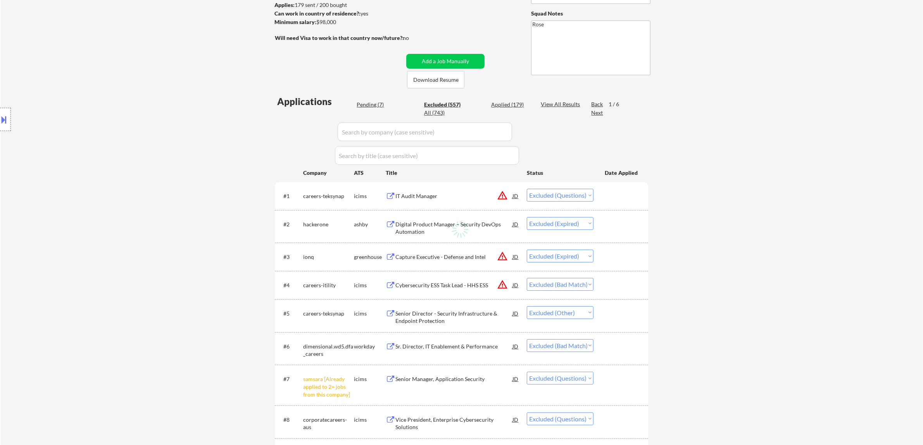
select select ""excluded""
select select ""excluded__expired_""
select select ""excluded__other_""
select select ""excluded__bad_match_""
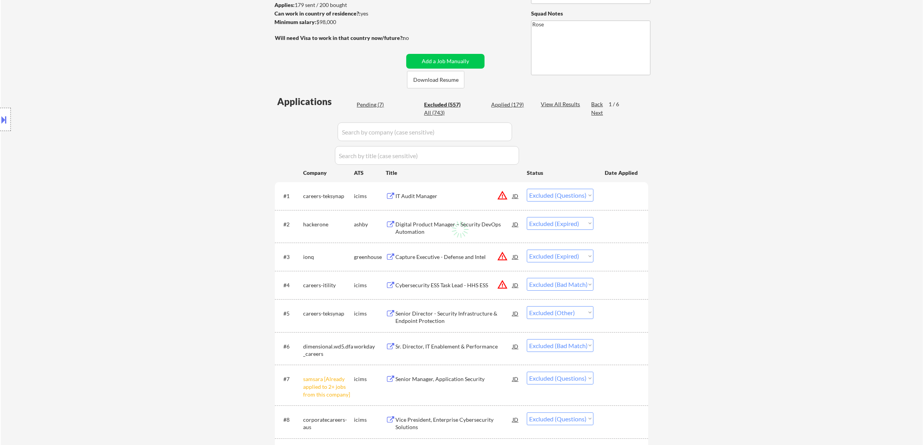
select select ""excluded__expired_""
select select ""excluded__bad_match_""
select select ""excluded__other_""
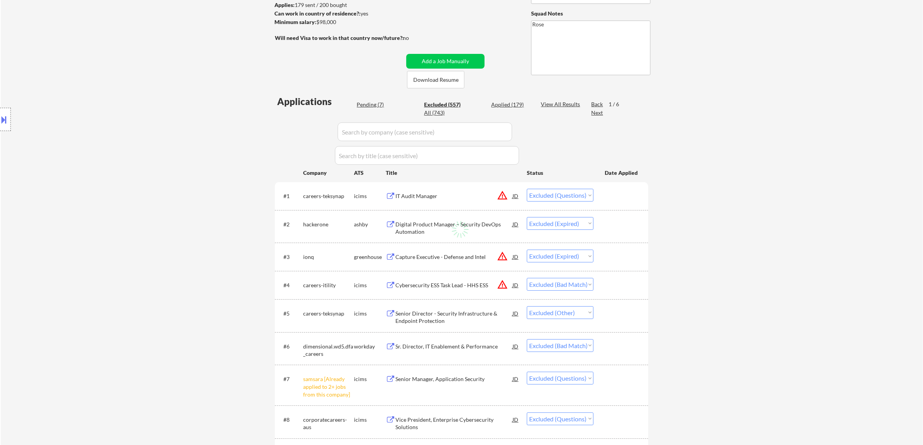
select select ""excluded__other_""
select select ""excluded__expired_""
select select ""excluded__other_""
select select ""excluded__bad_match_""
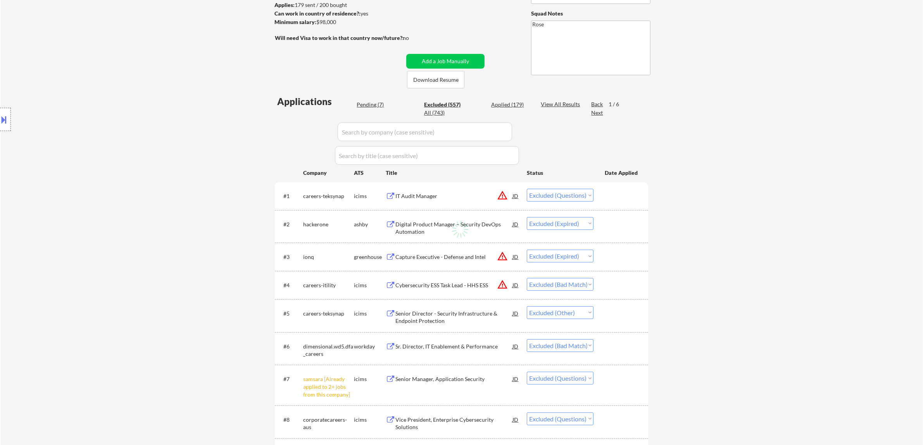
select select ""excluded__expired_""
select select ""excluded__bad_match_""
select select ""excluded""
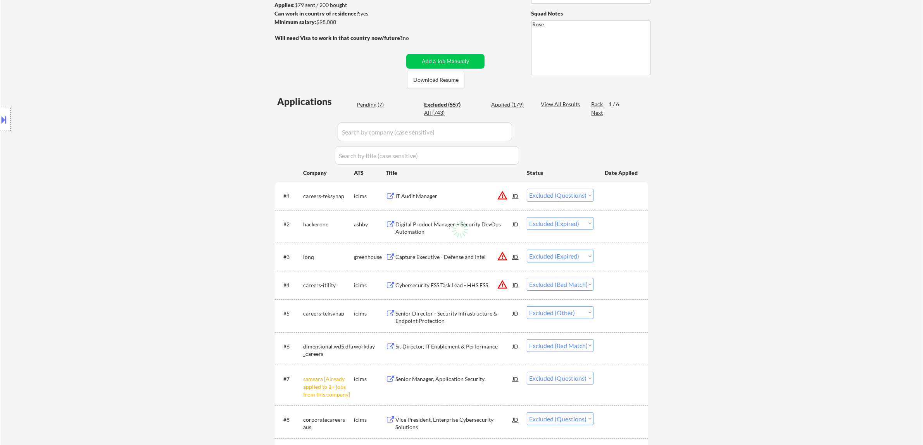
select select ""excluded__expired_""
select select ""excluded__bad_match_""
select select ""excluded""
select select ""excluded__expired_""
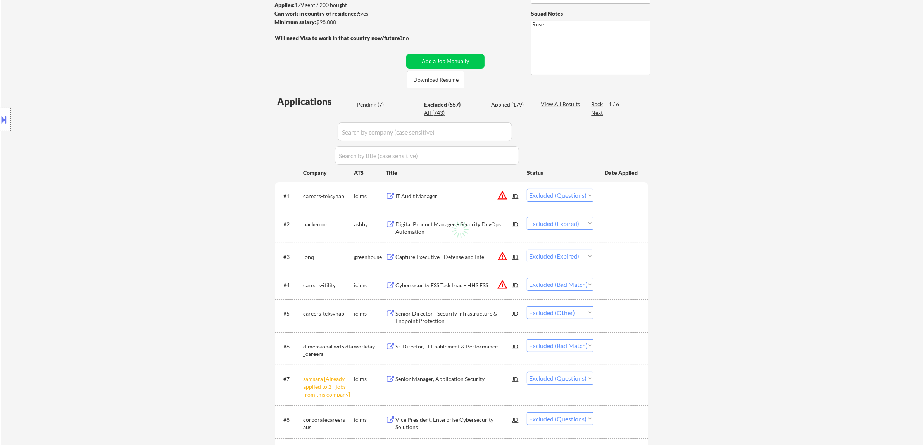
select select ""excluded__bad_match_""
select select ""excluded__location_""
select select ""excluded""
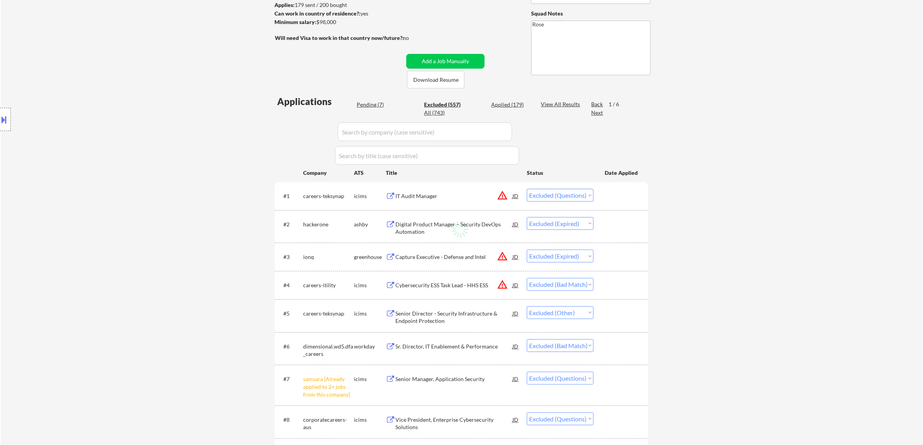
select select ""excluded__expired_""
select select ""excluded""
select select ""excluded__bad_match_""
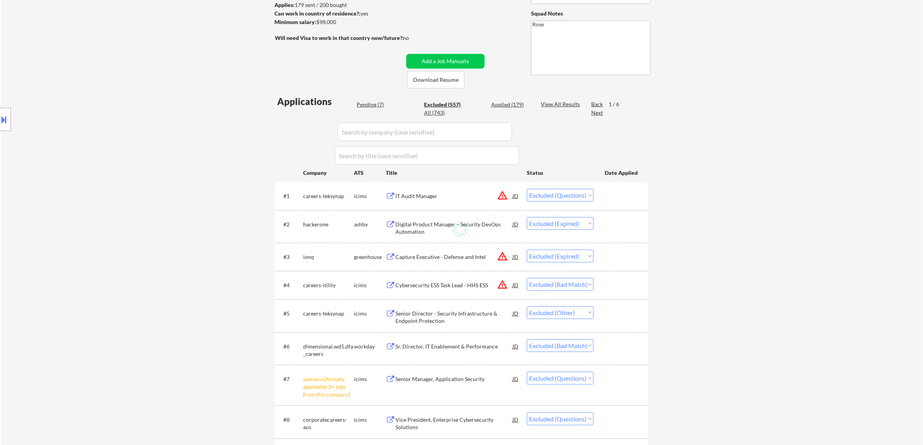
select select ""excluded__bad_match_""
select select ""excluded__expired_""
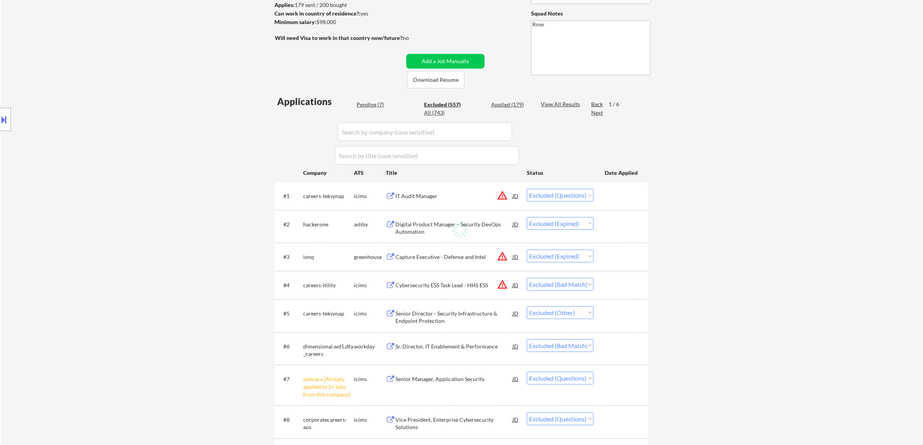
select select ""excluded__bad_match_""
select select ""excluded__expired_""
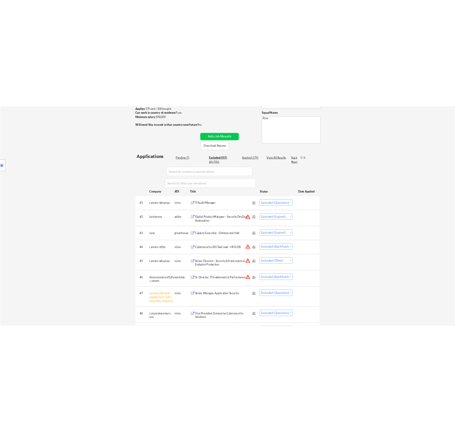
scroll to position [97, 0]
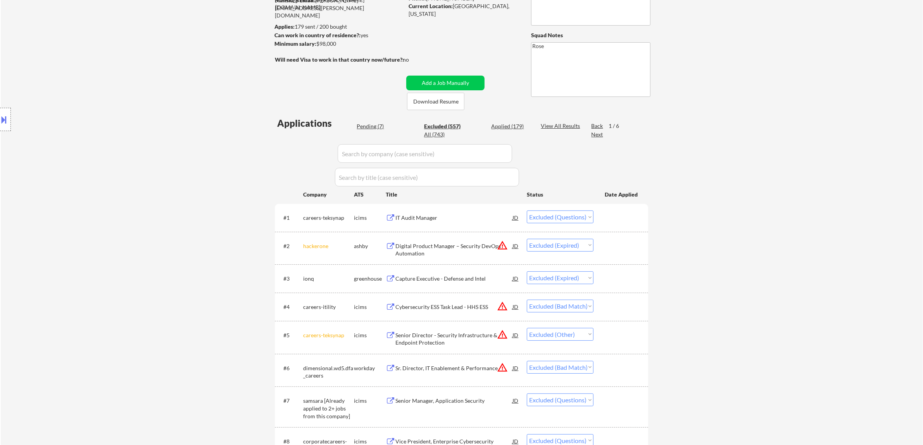
click at [454, 126] on div "Excluded (557)" at bounding box center [443, 127] width 39 height 8
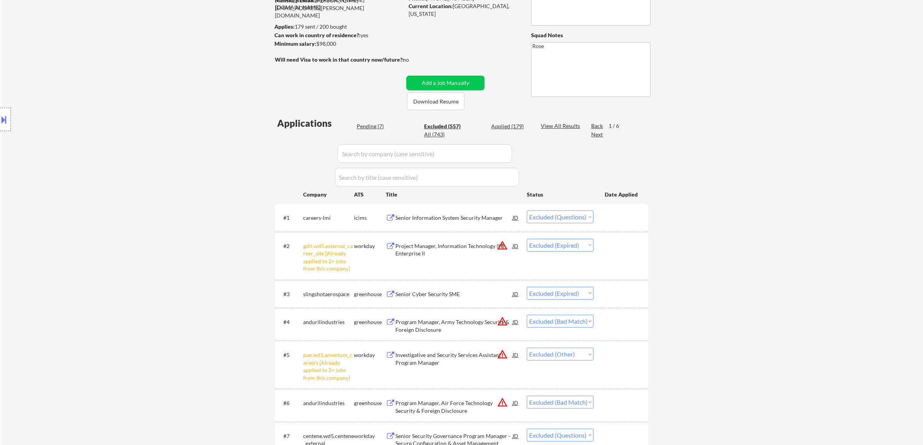
click at [454, 154] on input "input" at bounding box center [425, 153] width 174 height 19
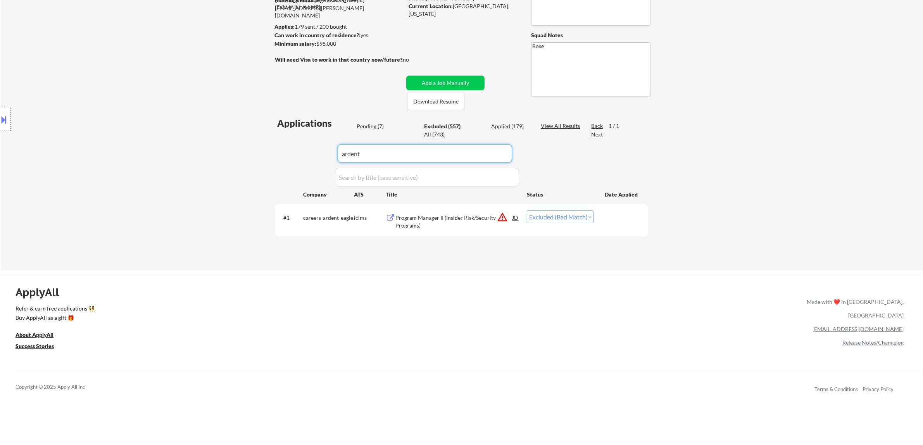
click at [454, 218] on select "Choose an option... Pending Applied Excluded (Questions) Excluded (Expired) Exc…" at bounding box center [560, 217] width 67 height 13
click at [454, 211] on select "Choose an option... Pending Applied Excluded (Questions) Excluded (Expired) Exc…" at bounding box center [560, 217] width 67 height 13
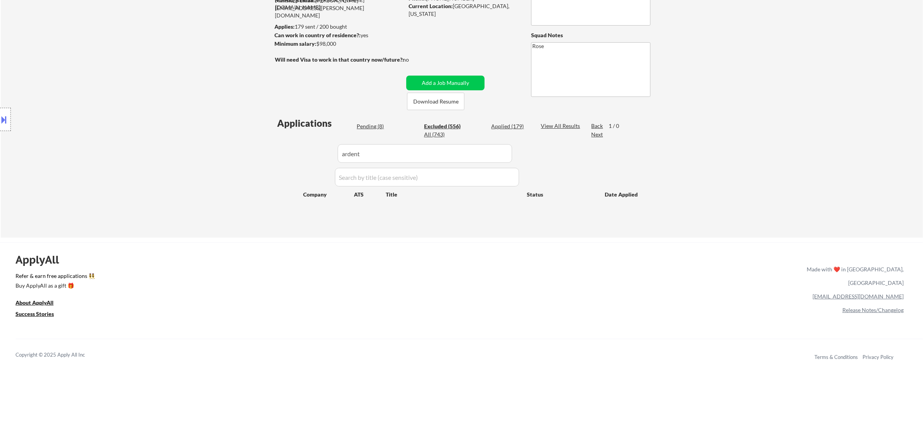
click at [370, 128] on div "Pending (8)" at bounding box center [376, 127] width 39 height 8
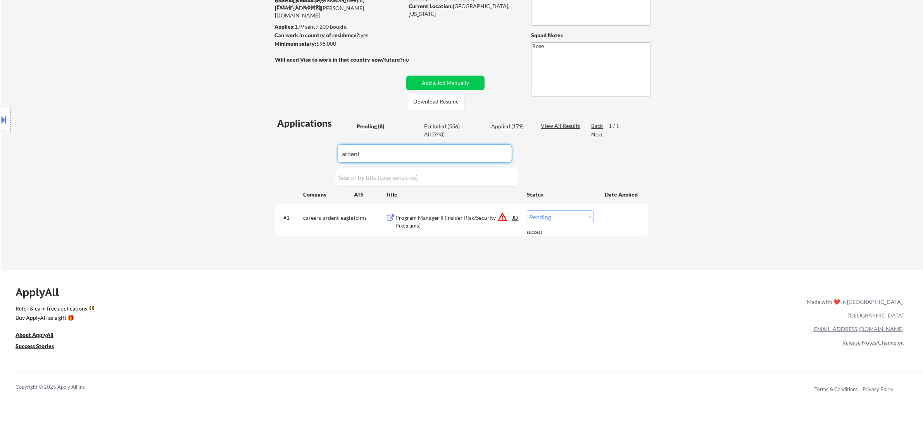
drag, startPoint x: 385, startPoint y: 158, endPoint x: 189, endPoint y: 182, distance: 197.3
click at [189, 182] on div "← Return to /applysquad Mailslurp Inbox Job Search Builder Adelia McClain User …" at bounding box center [462, 102] width 922 height 336
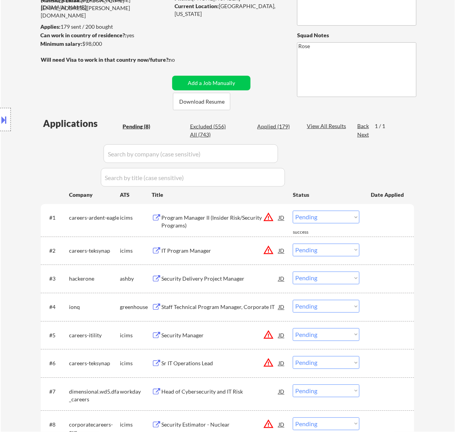
click at [315, 247] on select "Choose an option... Pending Applied Excluded (Questions) Excluded (Expired) Exc…" at bounding box center [326, 249] width 67 height 13
click at [293, 243] on select "Choose an option... Pending Applied Excluded (Questions) Excluded (Expired) Exc…" at bounding box center [326, 249] width 67 height 13
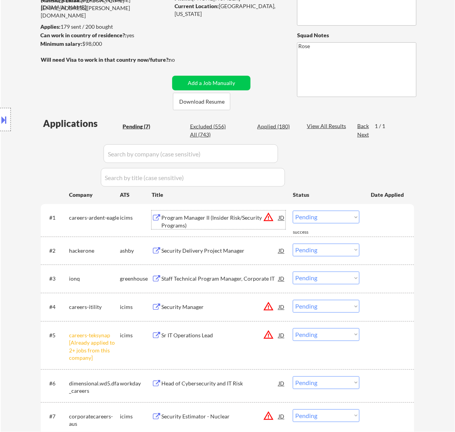
click at [243, 218] on div "Program Manager II (Insider Risk/Security Programs)" at bounding box center [219, 221] width 117 height 15
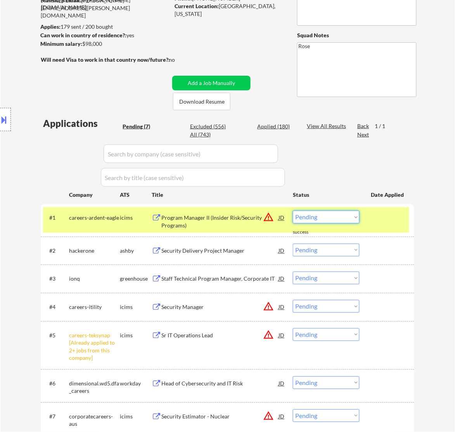
click at [349, 218] on select "Choose an option... Pending Applied Excluded (Questions) Excluded (Expired) Exc…" at bounding box center [326, 217] width 67 height 13
click at [293, 211] on select "Choose an option... Pending Applied Excluded (Questions) Excluded (Expired) Exc…" at bounding box center [326, 217] width 67 height 13
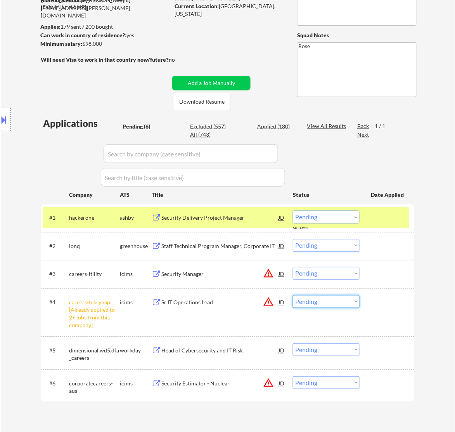
click at [309, 301] on select "Choose an option... Pending Applied Excluded (Questions) Excluded (Expired) Exc…" at bounding box center [326, 301] width 67 height 13
click at [293, 295] on select "Choose an option... Pending Applied Excluded (Questions) Excluded (Expired) Exc…" at bounding box center [326, 301] width 67 height 13
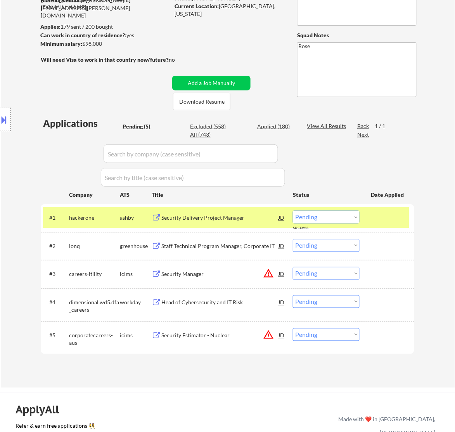
click at [250, 218] on div "Security Delivery Project Manager" at bounding box center [219, 218] width 117 height 8
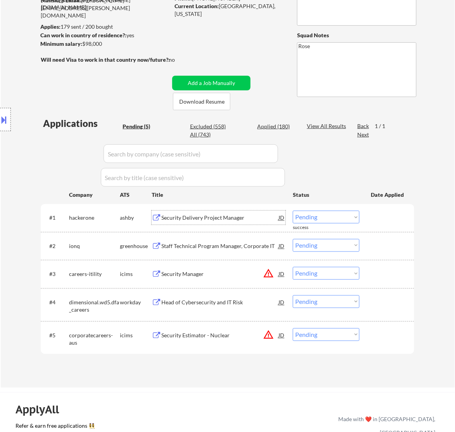
click at [333, 215] on select "Choose an option... Pending Applied Excluded (Questions) Excluded (Expired) Exc…" at bounding box center [326, 217] width 67 height 13
click at [293, 211] on select "Choose an option... Pending Applied Excluded (Questions) Excluded (Expired) Exc…" at bounding box center [326, 217] width 67 height 13
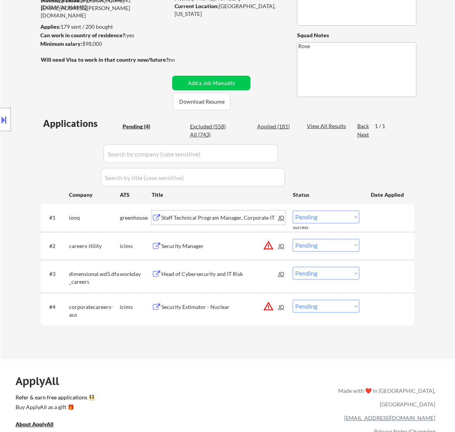
click at [239, 214] on div "Staff Technical Program Manager, Corporate IT" at bounding box center [219, 218] width 117 height 8
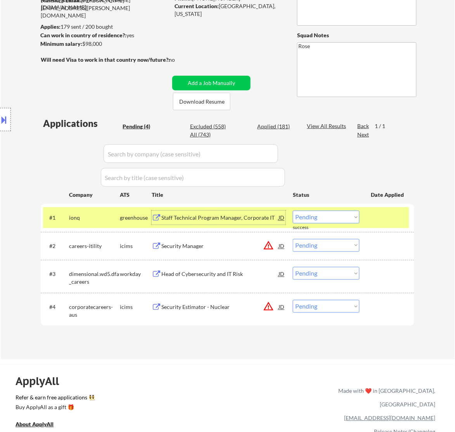
click at [344, 214] on select "Choose an option... Pending Applied Excluded (Questions) Excluded (Expired) Exc…" at bounding box center [326, 217] width 67 height 13
click at [293, 211] on select "Choose an option... Pending Applied Excluded (Questions) Excluded (Expired) Exc…" at bounding box center [326, 217] width 67 height 13
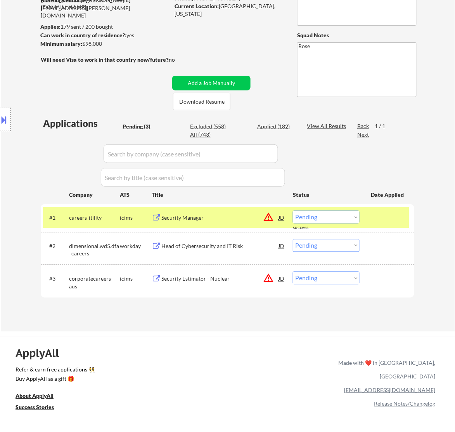
click at [242, 212] on div "Security Manager" at bounding box center [219, 218] width 117 height 14
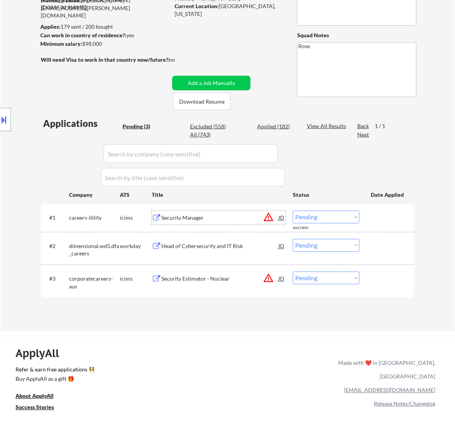
click at [344, 219] on select "Choose an option... Pending Applied Excluded (Questions) Excluded (Expired) Exc…" at bounding box center [326, 217] width 67 height 13
click at [293, 211] on select "Choose an option... Pending Applied Excluded (Questions) Excluded (Expired) Exc…" at bounding box center [326, 217] width 67 height 13
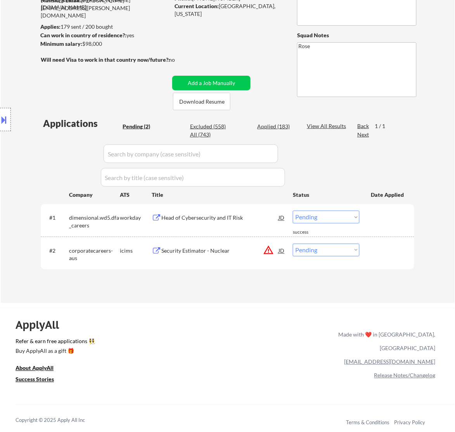
click at [253, 216] on div "Head of Cybersecurity and IT Risk" at bounding box center [219, 218] width 117 height 8
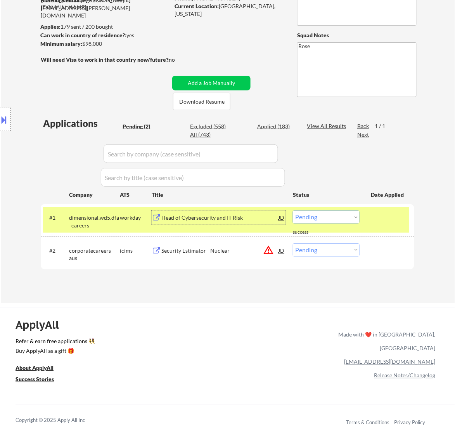
click at [329, 216] on select "Choose an option... Pending Applied Excluded (Questions) Excluded (Expired) Exc…" at bounding box center [326, 217] width 67 height 13
click at [293, 211] on select "Choose an option... Pending Applied Excluded (Questions) Excluded (Expired) Exc…" at bounding box center [326, 217] width 67 height 13
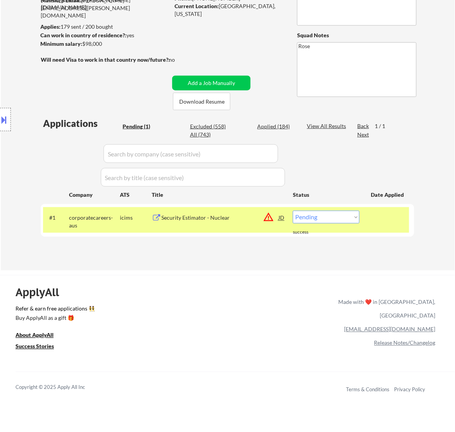
click at [231, 218] on div "Security Estimator - Nuclear" at bounding box center [219, 218] width 117 height 8
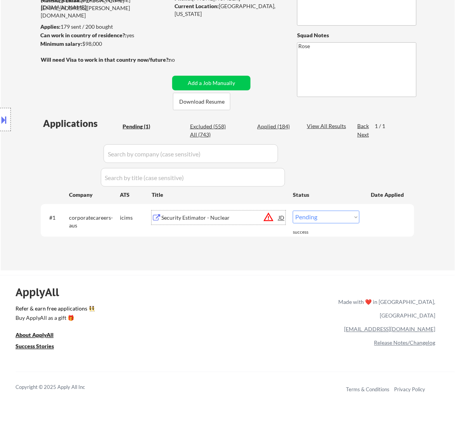
click at [317, 218] on select "Choose an option... Pending Applied Excluded (Questions) Excluded (Expired) Exc…" at bounding box center [326, 217] width 67 height 13
click at [293, 211] on select "Choose an option... Pending Applied Excluded (Questions) Excluded (Expired) Exc…" at bounding box center [326, 217] width 67 height 13
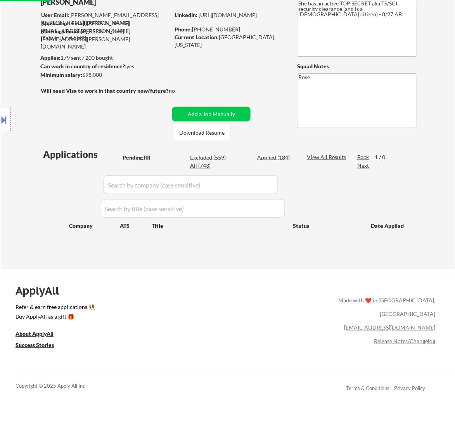
scroll to position [48, 0]
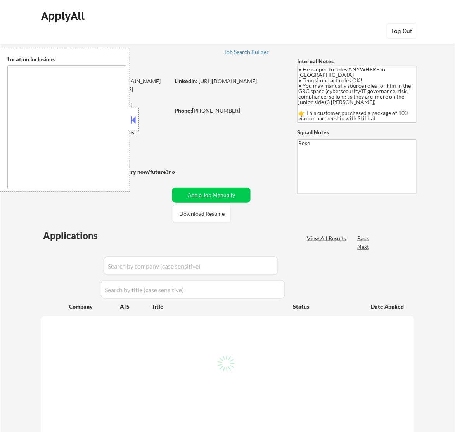
type textarea "country: [GEOGRAPHIC_DATA]"
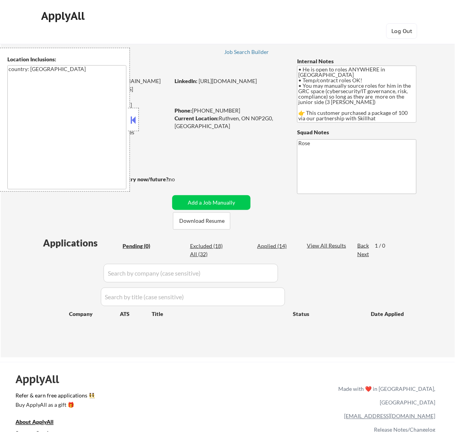
click at [134, 121] on button at bounding box center [133, 120] width 9 height 12
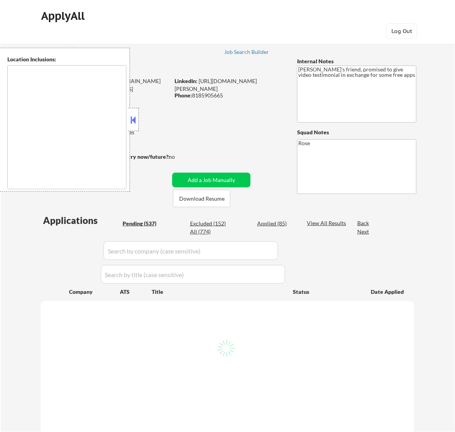
type textarea "[GEOGRAPHIC_DATA], [GEOGRAPHIC_DATA] [GEOGRAPHIC_DATA], [GEOGRAPHIC_DATA] [GEOG…"
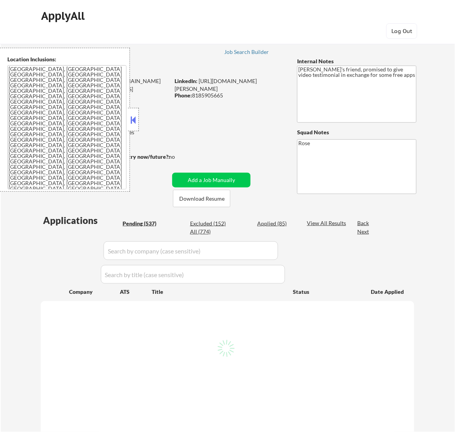
select select ""pending""
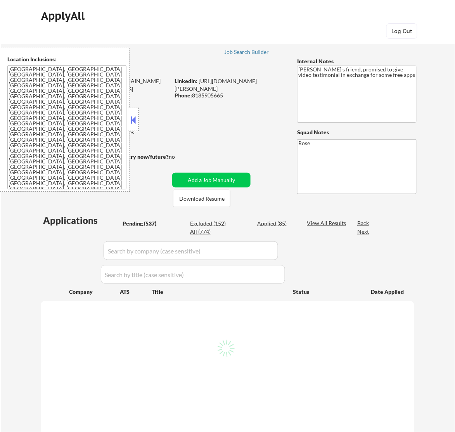
select select ""pending""
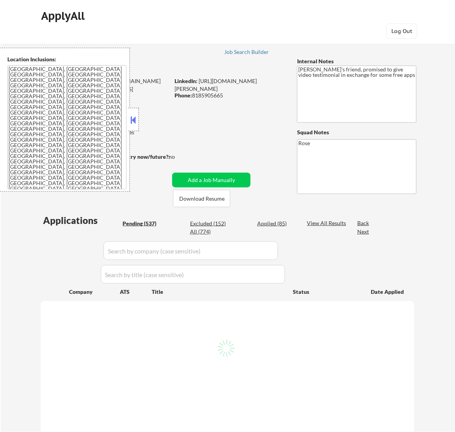
select select ""pending""
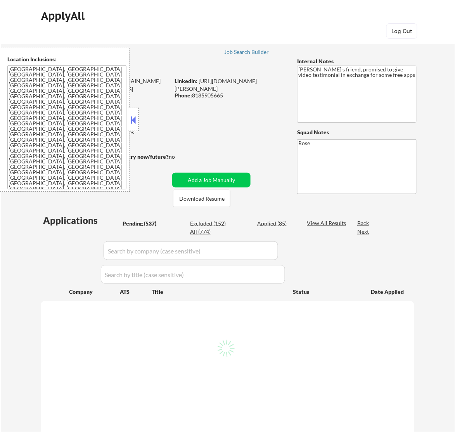
select select ""pending""
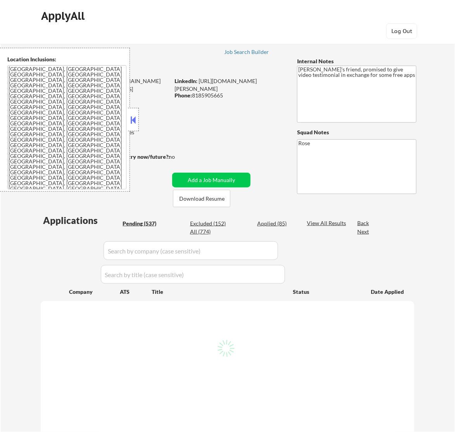
select select ""pending""
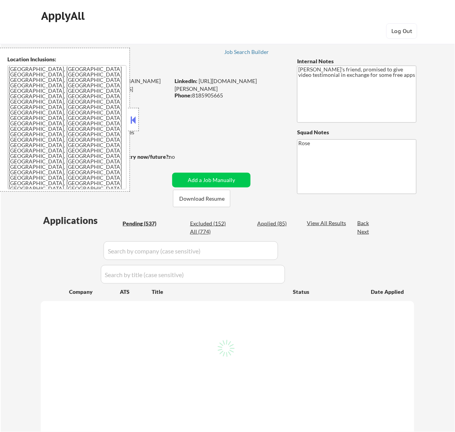
select select ""pending""
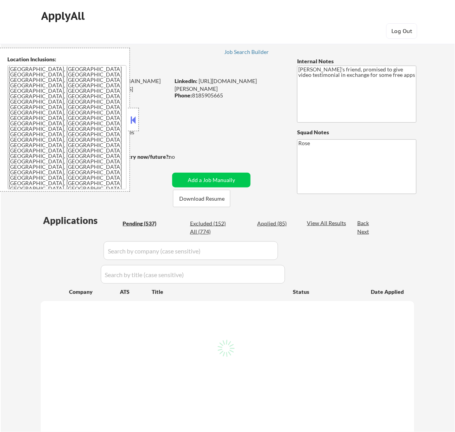
select select ""pending""
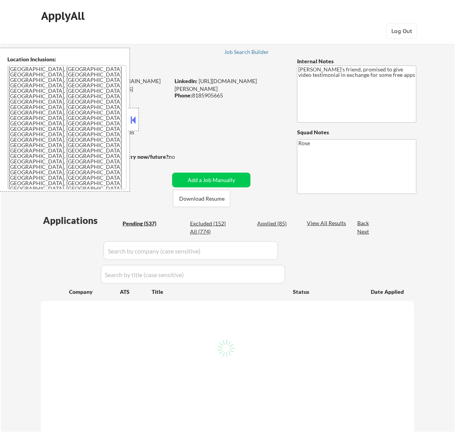
select select ""pending""
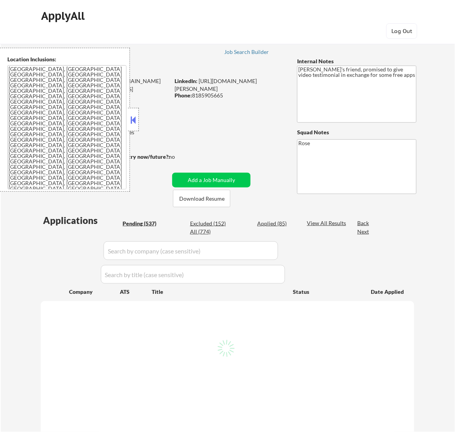
select select ""pending""
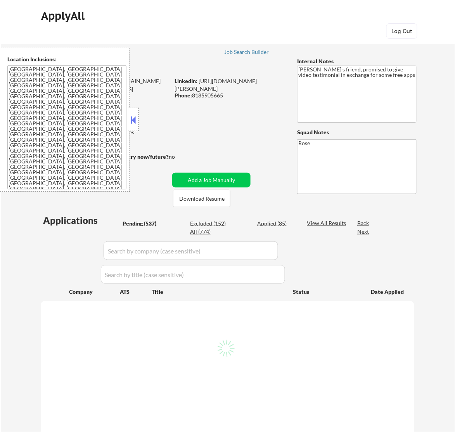
select select ""pending""
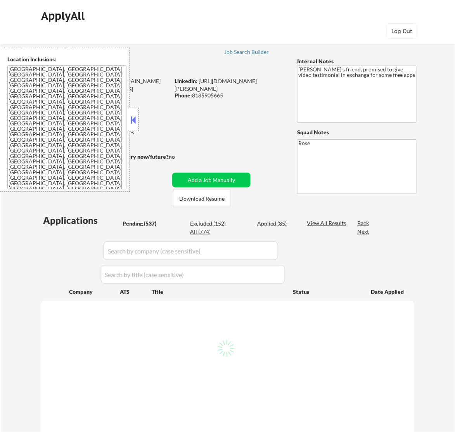
select select ""pending""
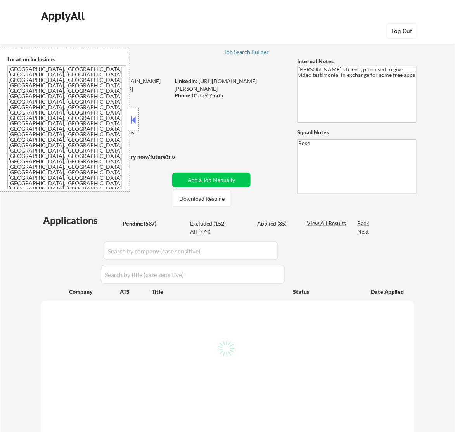
select select ""pending""
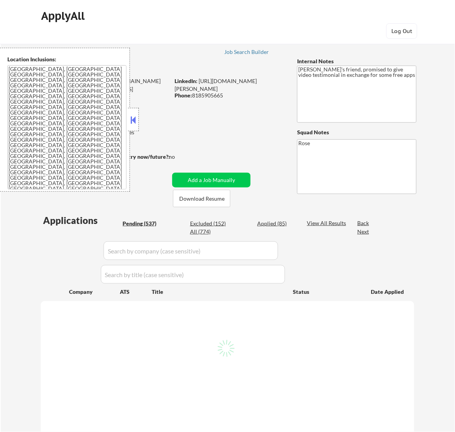
select select ""pending""
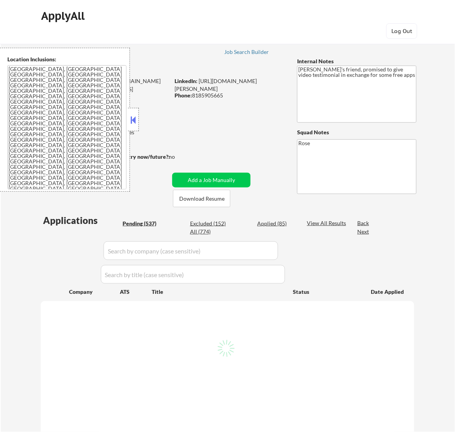
select select ""pending""
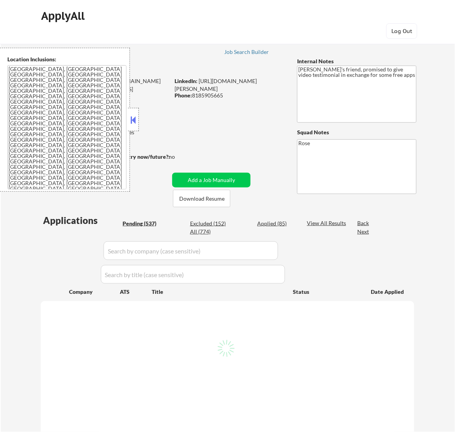
select select ""pending""
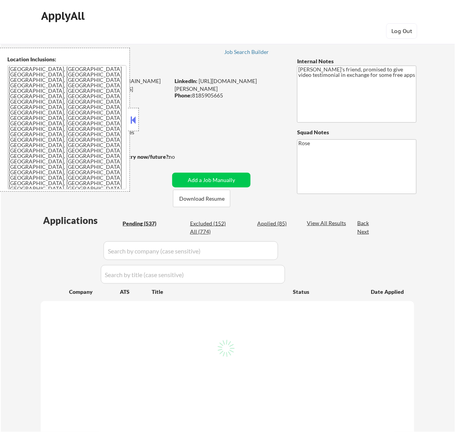
select select ""pending""
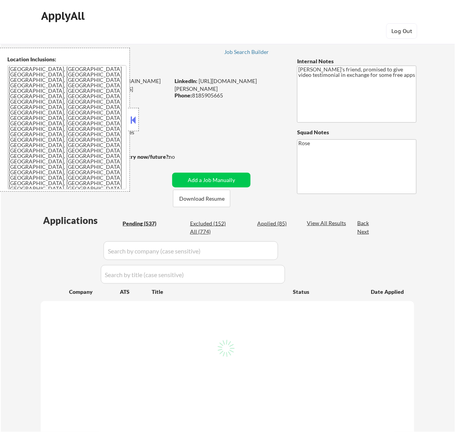
select select ""pending""
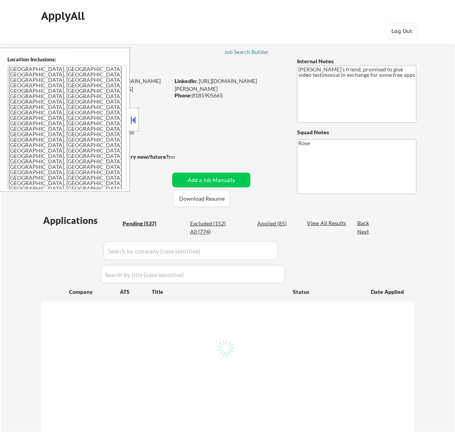
select select ""pending""
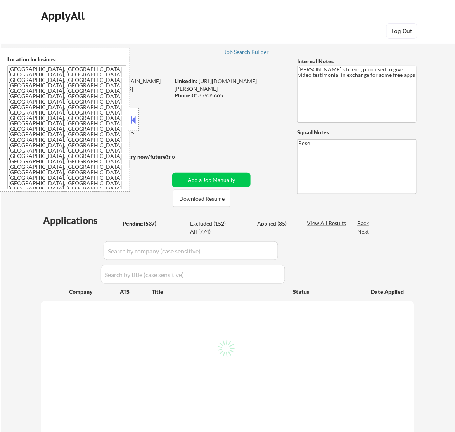
select select ""pending""
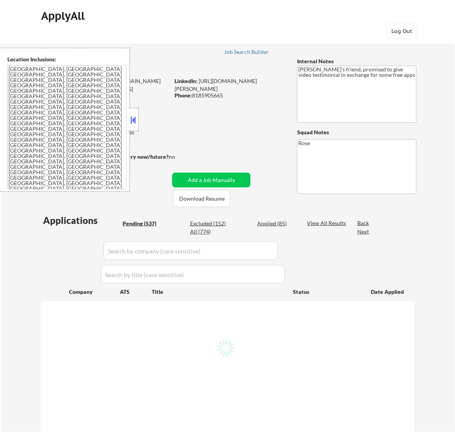
select select ""pending""
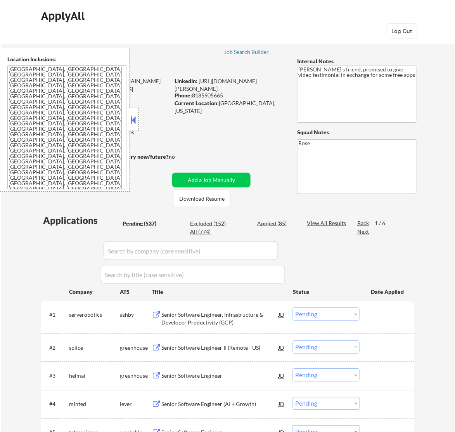
click at [135, 117] on button at bounding box center [133, 120] width 9 height 12
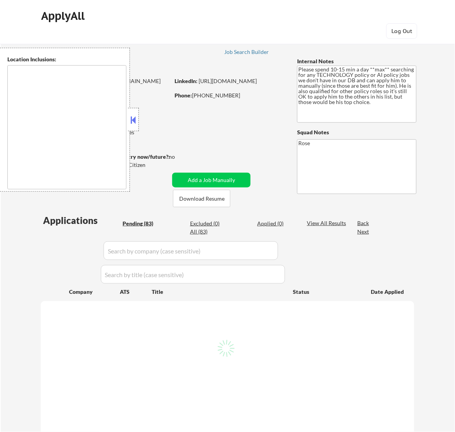
select select ""pending""
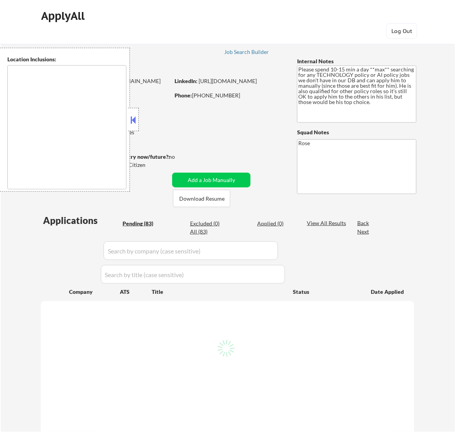
select select ""pending""
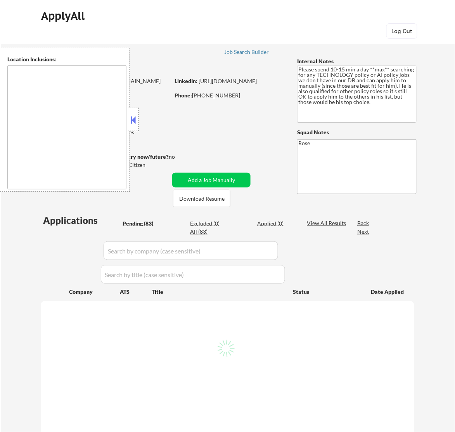
select select ""pending""
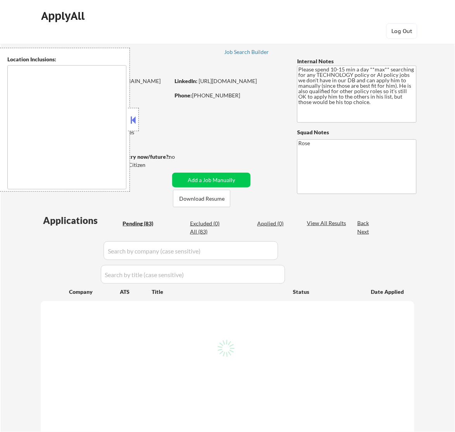
select select ""pending""
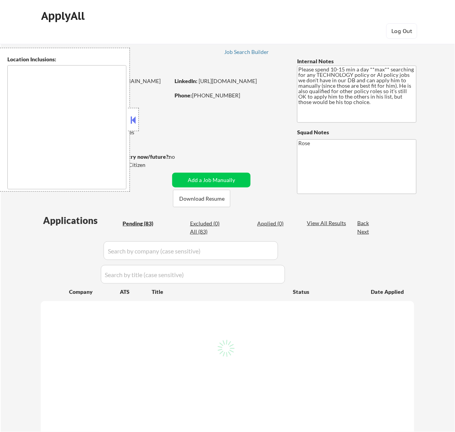
select select ""pending""
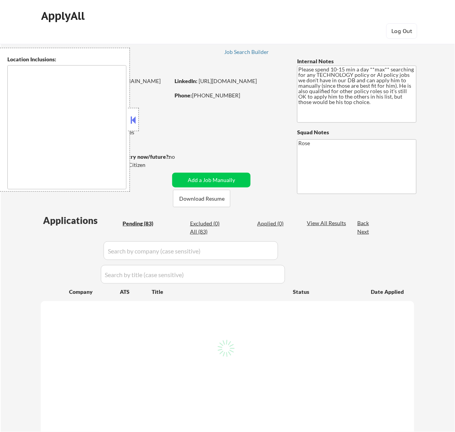
select select ""pending""
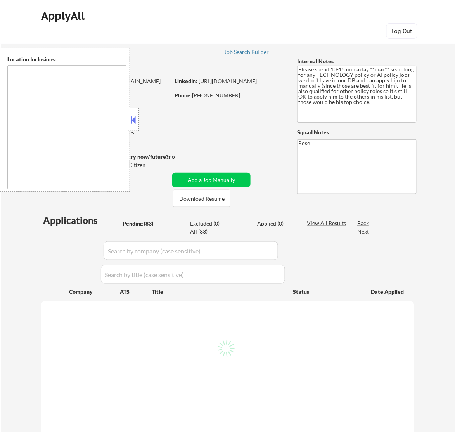
select select ""pending""
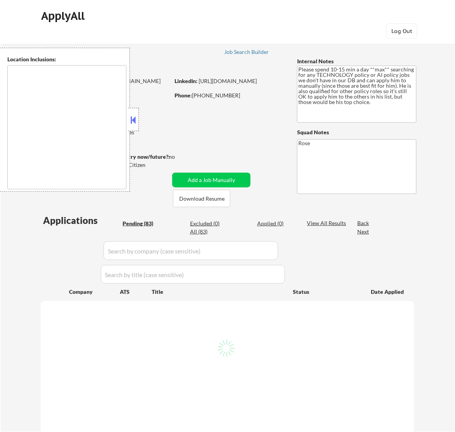
select select ""pending""
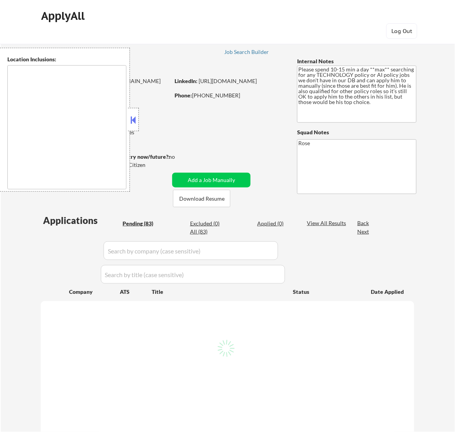
select select ""pending""
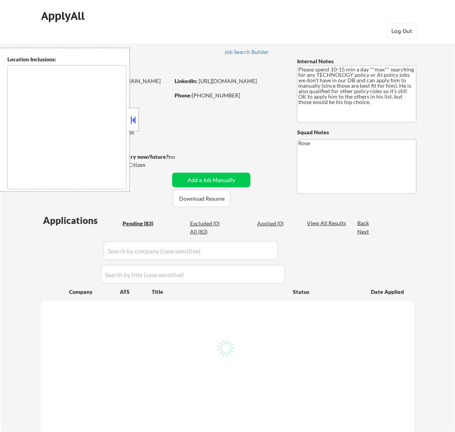
select select ""pending""
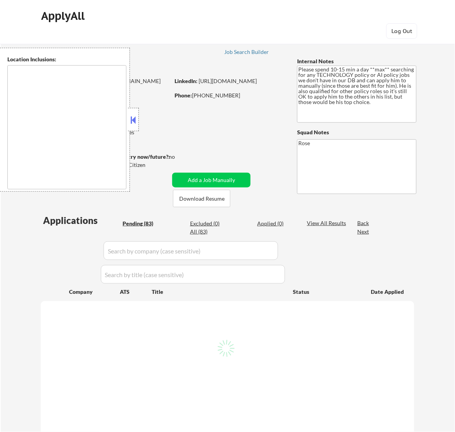
select select ""pending""
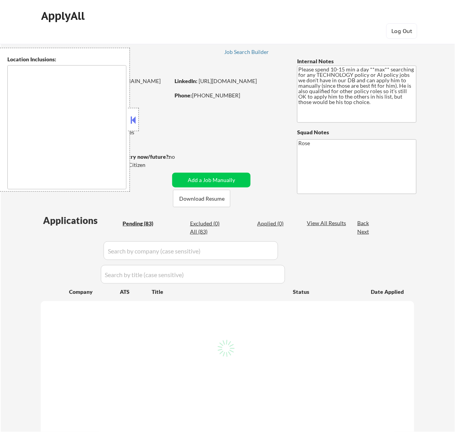
select select ""pending""
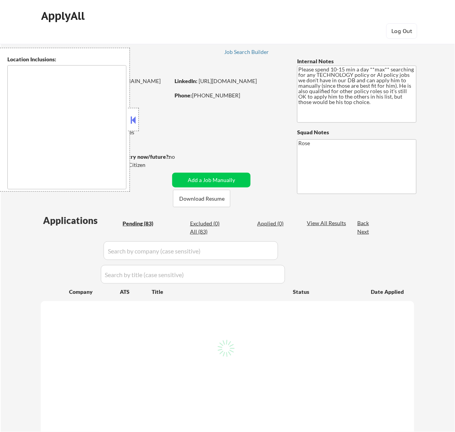
select select ""pending""
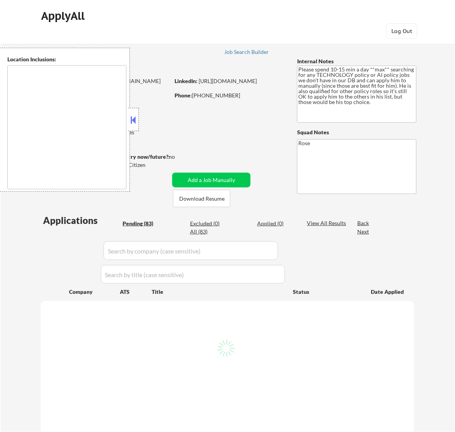
select select ""pending""
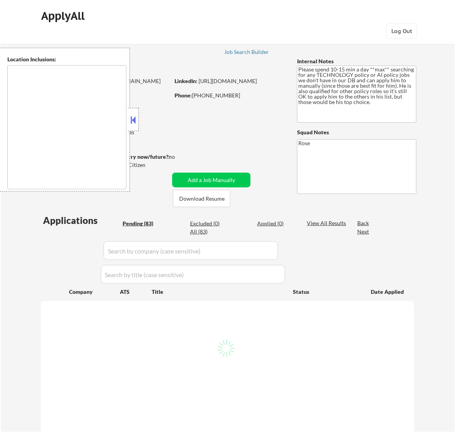
select select ""pending""
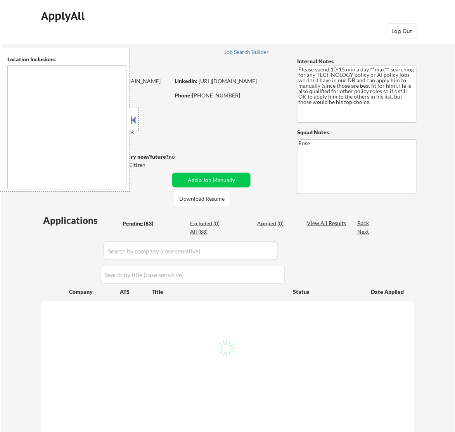
select select ""pending""
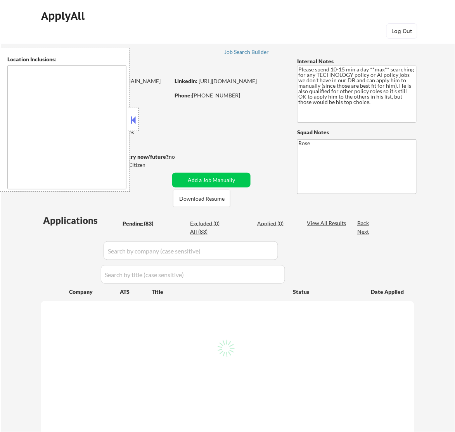
select select ""pending""
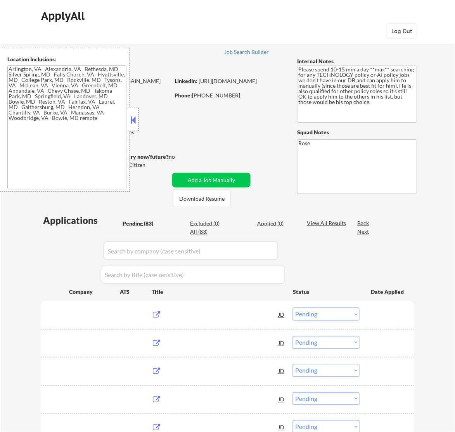
type textarea "[GEOGRAPHIC_DATA], [GEOGRAPHIC_DATA] [GEOGRAPHIC_DATA], [GEOGRAPHIC_DATA] [GEOG…"
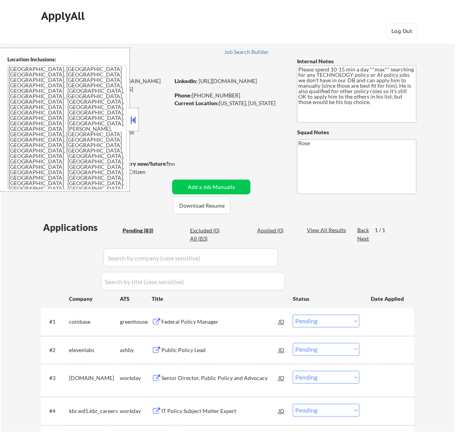
click at [136, 122] on button at bounding box center [133, 120] width 9 height 12
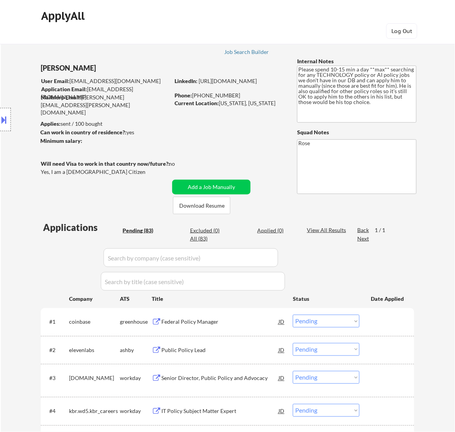
drag, startPoint x: 6, startPoint y: 121, endPoint x: 10, endPoint y: 121, distance: 3.9
click at [7, 121] on button at bounding box center [4, 119] width 9 height 13
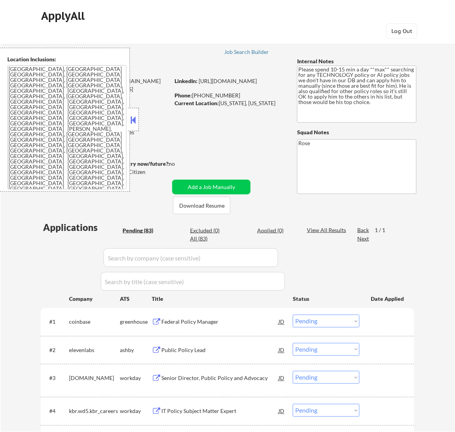
click at [68, 90] on textarea "[GEOGRAPHIC_DATA], [GEOGRAPHIC_DATA] [GEOGRAPHIC_DATA], [GEOGRAPHIC_DATA] [GEOG…" at bounding box center [66, 127] width 119 height 124
click at [134, 121] on button at bounding box center [133, 120] width 9 height 12
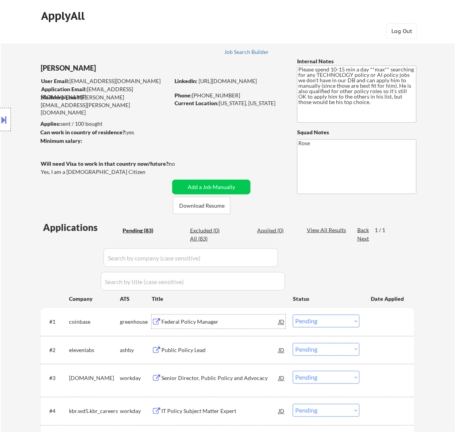
click at [225, 322] on div "Federal Policy Manager" at bounding box center [219, 322] width 117 height 8
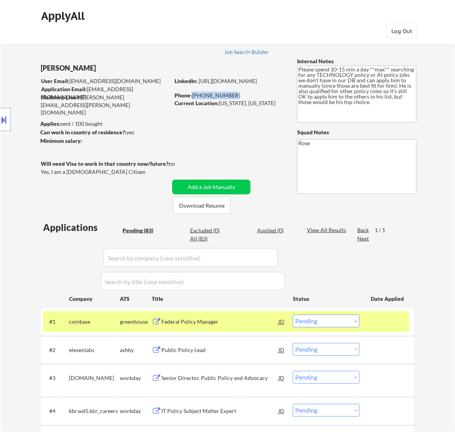
drag, startPoint x: 228, startPoint y: 94, endPoint x: 192, endPoint y: 94, distance: 35.3
click at [192, 94] on div "Phone: [PHONE_NUMBER]" at bounding box center [229, 96] width 110 height 8
copy div "[PHONE_NUMBER]"
click at [349, 324] on select "Choose an option... Pending Applied Excluded (Questions) Excluded (Expired) Exc…" at bounding box center [326, 320] width 67 height 13
click at [293, 314] on select "Choose an option... Pending Applied Excluded (Questions) Excluded (Expired) Exc…" at bounding box center [326, 320] width 67 height 13
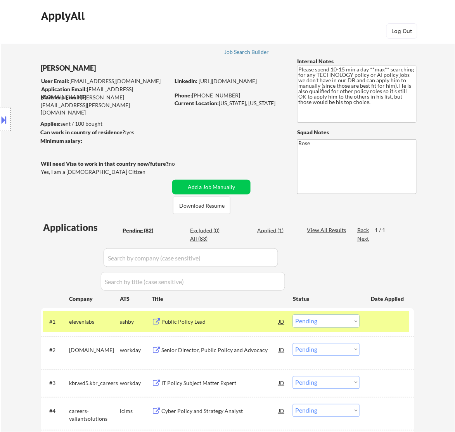
click at [240, 321] on div "Public Policy Lead" at bounding box center [219, 322] width 117 height 8
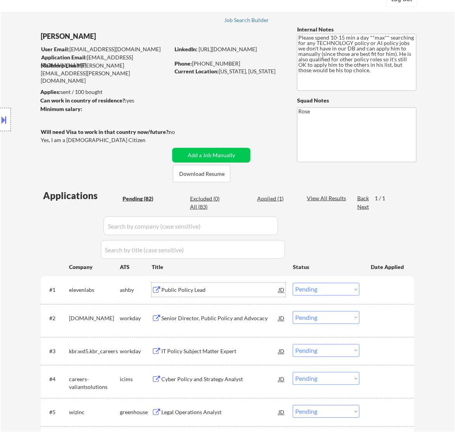
scroll to position [48, 0]
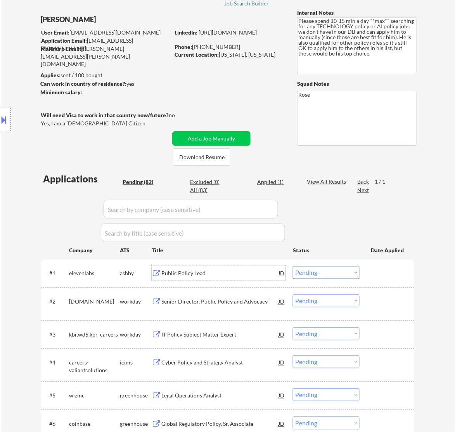
click at [335, 266] on select "Choose an option... Pending Applied Excluded (Questions) Excluded (Expired) Exc…" at bounding box center [326, 272] width 67 height 13
click at [293, 266] on select "Choose an option... Pending Applied Excluded (Questions) Excluded (Expired) Exc…" at bounding box center [326, 272] width 67 height 13
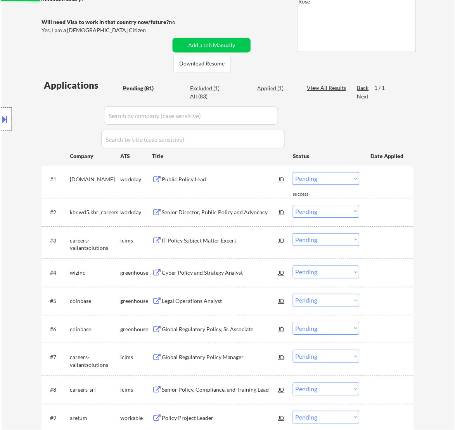
scroll to position [145, 0]
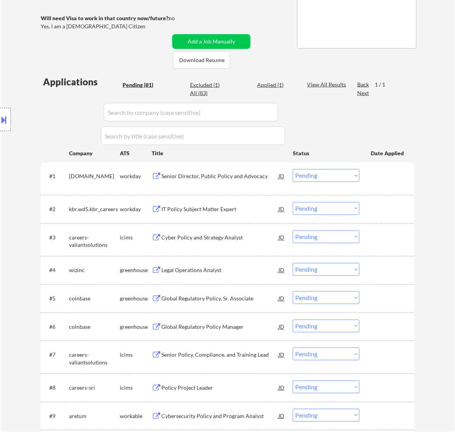
click at [256, 175] on div "Senior Director, Public Policy and Advocacy" at bounding box center [219, 177] width 117 height 8
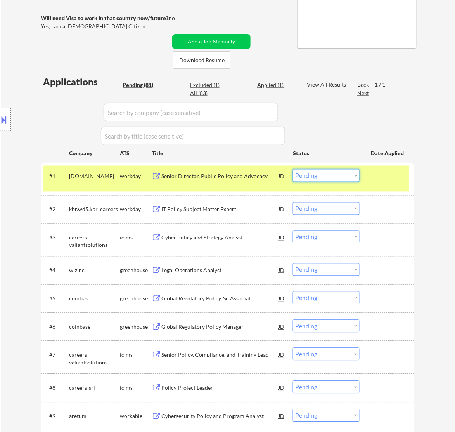
click at [313, 173] on select "Choose an option... Pending Applied Excluded (Questions) Excluded (Expired) Exc…" at bounding box center [326, 175] width 67 height 13
click at [293, 169] on select "Choose an option... Pending Applied Excluded (Questions) Excluded (Expired) Exc…" at bounding box center [326, 175] width 67 height 13
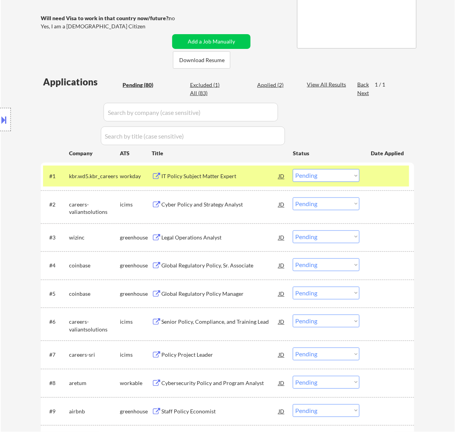
click at [243, 178] on div "IT Policy Subject Matter Expert" at bounding box center [219, 177] width 117 height 8
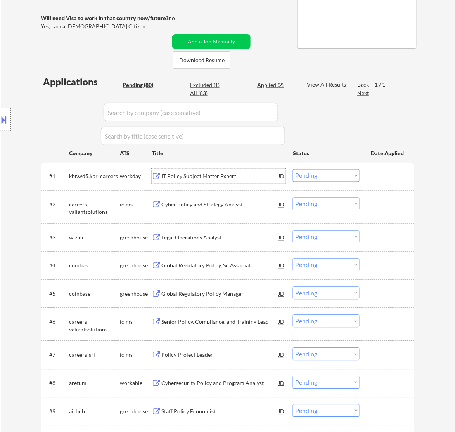
click at [344, 175] on select "Choose an option... Pending Applied Excluded (Questions) Excluded (Expired) Exc…" at bounding box center [326, 175] width 67 height 13
click at [293, 169] on select "Choose an option... Pending Applied Excluded (Questions) Excluded (Expired) Exc…" at bounding box center [326, 175] width 67 height 13
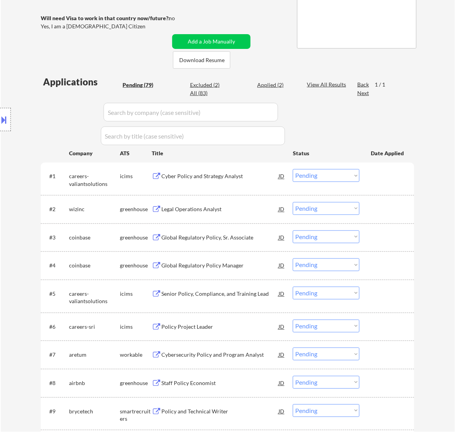
click at [252, 180] on div "Cyber Policy and Strategy Analyst" at bounding box center [219, 177] width 117 height 8
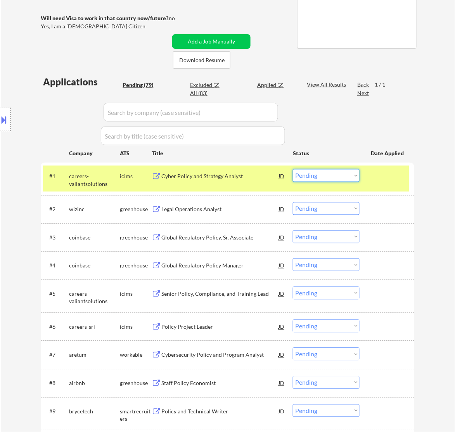
click at [311, 174] on select "Choose an option... Pending Applied Excluded (Questions) Excluded (Expired) Exc…" at bounding box center [326, 175] width 67 height 13
click at [293, 169] on select "Choose an option... Pending Applied Excluded (Questions) Excluded (Expired) Exc…" at bounding box center [326, 175] width 67 height 13
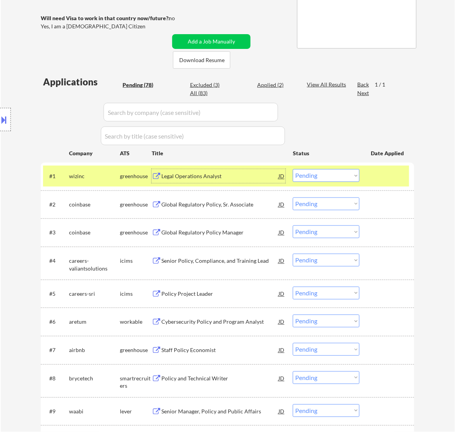
click at [238, 179] on div "Legal Operations Analyst" at bounding box center [219, 177] width 117 height 8
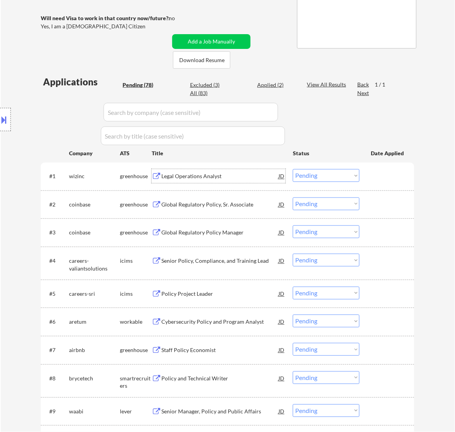
click at [319, 176] on select "Choose an option... Pending Applied Excluded (Questions) Excluded (Expired) Exc…" at bounding box center [326, 175] width 67 height 13
click at [293, 169] on select "Choose an option... Pending Applied Excluded (Questions) Excluded (Expired) Exc…" at bounding box center [326, 175] width 67 height 13
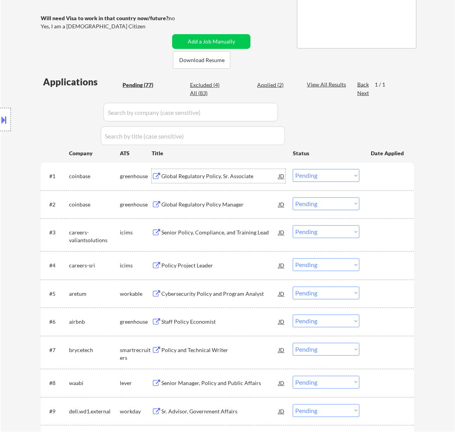
click at [249, 174] on div "Global Regulatory Policy, Sr. Associate" at bounding box center [219, 177] width 117 height 8
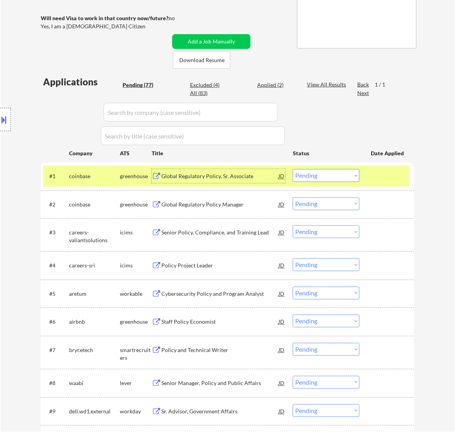
click at [337, 174] on select "Choose an option... Pending Applied Excluded (Questions) Excluded (Expired) Exc…" at bounding box center [326, 175] width 67 height 13
click at [293, 169] on select "Choose an option... Pending Applied Excluded (Questions) Excluded (Expired) Exc…" at bounding box center [326, 175] width 67 height 13
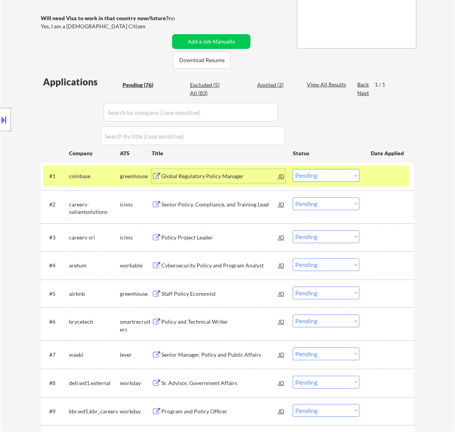
click at [228, 177] on div "Global Regulatory Policy Manager" at bounding box center [219, 177] width 117 height 8
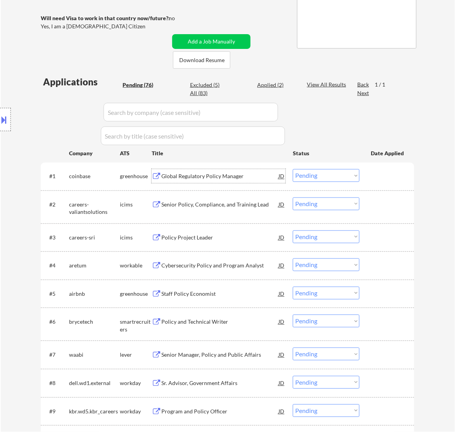
click at [323, 173] on select "Choose an option... Pending Applied Excluded (Questions) Excluded (Expired) Exc…" at bounding box center [326, 175] width 67 height 13
click at [293, 169] on select "Choose an option... Pending Applied Excluded (Questions) Excluded (Expired) Exc…" at bounding box center [326, 175] width 67 height 13
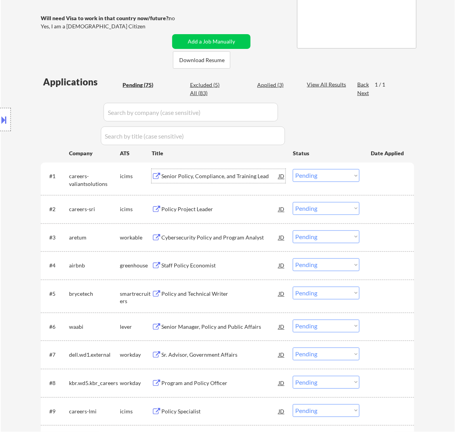
click at [227, 177] on div "Senior Policy, Compliance, and Training Lead" at bounding box center [219, 177] width 117 height 8
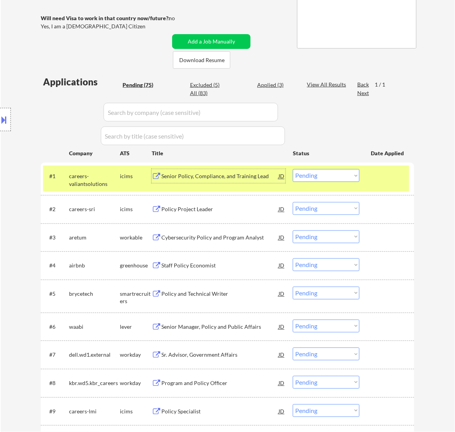
click at [309, 176] on select "Choose an option... Pending Applied Excluded (Questions) Excluded (Expired) Exc…" at bounding box center [326, 175] width 67 height 13
click at [293, 169] on select "Choose an option... Pending Applied Excluded (Questions) Excluded (Expired) Exc…" at bounding box center [326, 175] width 67 height 13
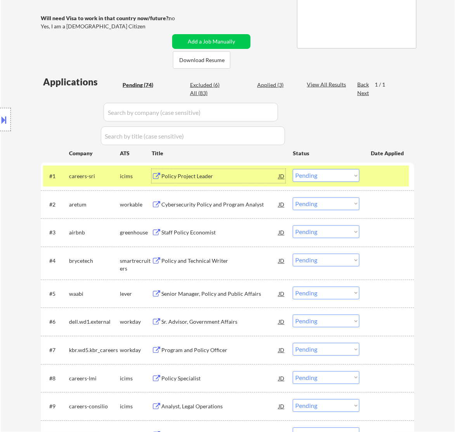
click at [237, 180] on div "Policy Project Leader" at bounding box center [219, 176] width 117 height 14
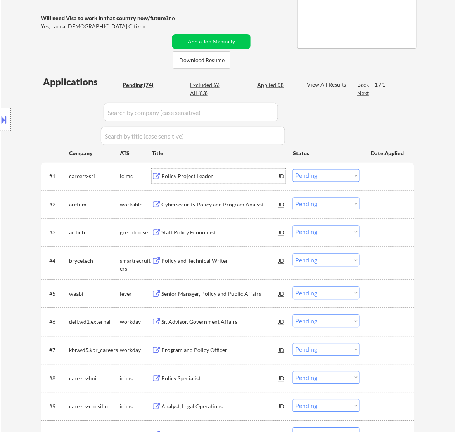
click at [320, 173] on select "Choose an option... Pending Applied Excluded (Questions) Excluded (Expired) Exc…" at bounding box center [326, 175] width 67 height 13
click at [293, 169] on select "Choose an option... Pending Applied Excluded (Questions) Excluded (Expired) Exc…" at bounding box center [326, 175] width 67 height 13
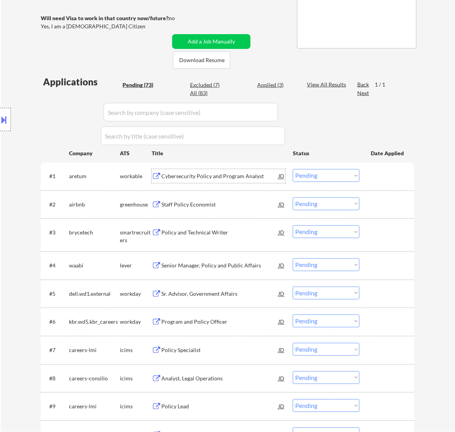
click at [252, 175] on div "Cybersecurity Policy and Program Analyst" at bounding box center [219, 177] width 117 height 8
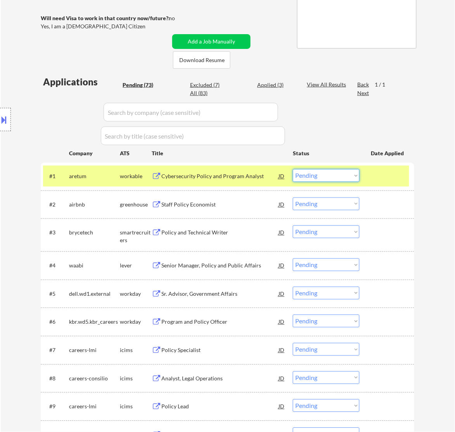
click at [334, 174] on select "Choose an option... Pending Applied Excluded (Questions) Excluded (Expired) Exc…" at bounding box center [326, 175] width 67 height 13
click at [293, 169] on select "Choose an option... Pending Applied Excluded (Questions) Excluded (Expired) Exc…" at bounding box center [326, 175] width 67 height 13
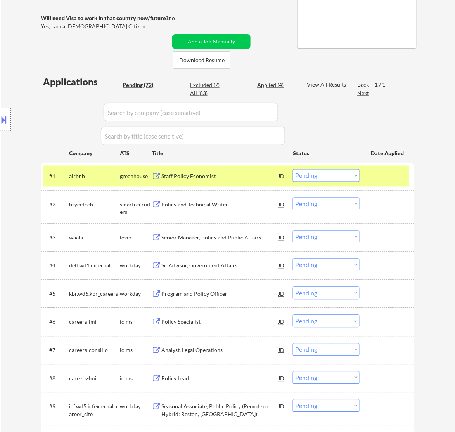
click at [241, 175] on div "Staff Policy Economist" at bounding box center [219, 177] width 117 height 8
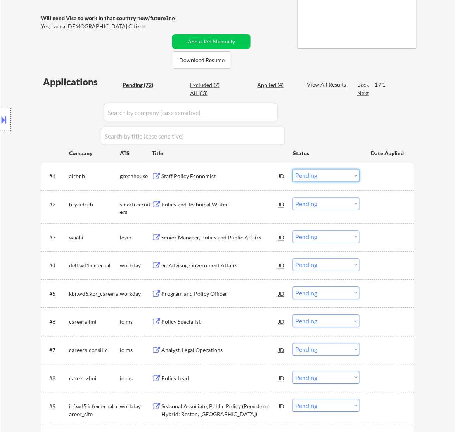
click at [333, 176] on select "Choose an option... Pending Applied Excluded (Questions) Excluded (Expired) Exc…" at bounding box center [326, 175] width 67 height 13
click at [293, 169] on select "Choose an option... Pending Applied Excluded (Questions) Excluded (Expired) Exc…" at bounding box center [326, 175] width 67 height 13
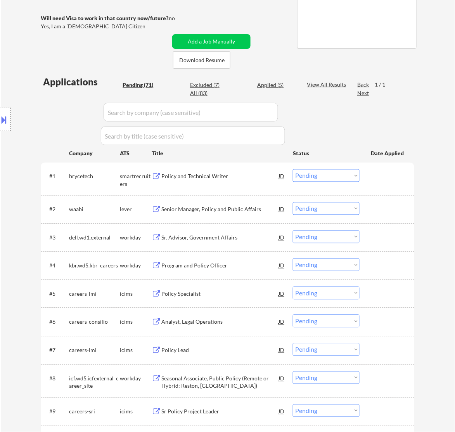
click at [250, 177] on div "Policy and Technical Writer" at bounding box center [219, 177] width 117 height 8
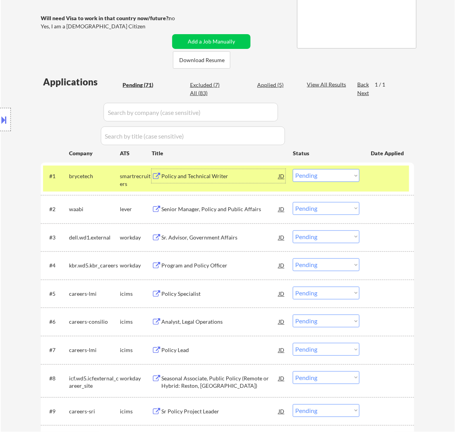
click at [323, 174] on select "Choose an option... Pending Applied Excluded (Questions) Excluded (Expired) Exc…" at bounding box center [326, 175] width 67 height 13
click at [293, 169] on select "Choose an option... Pending Applied Excluded (Questions) Excluded (Expired) Exc…" at bounding box center [326, 175] width 67 height 13
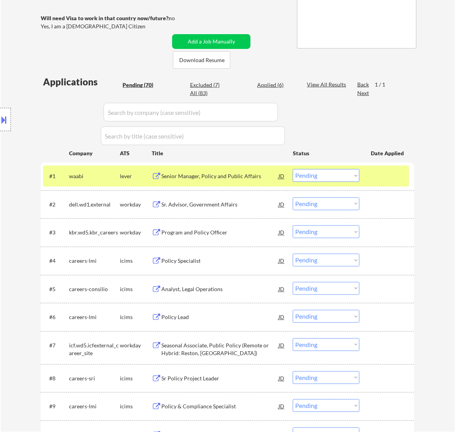
click at [238, 177] on div "Senior Manager, Policy and Public Affairs" at bounding box center [219, 177] width 117 height 8
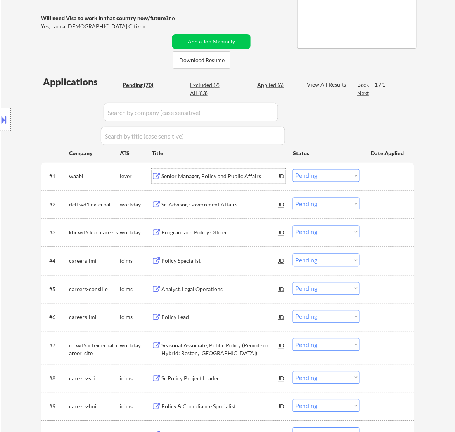
click at [8, 117] on button at bounding box center [4, 119] width 9 height 13
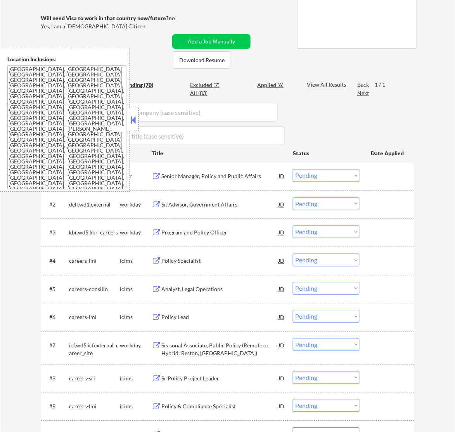
click at [136, 121] on button at bounding box center [133, 120] width 9 height 12
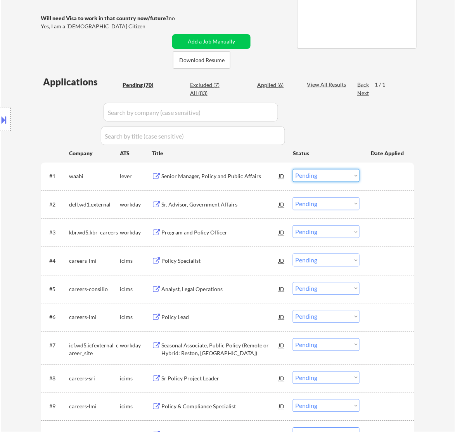
click at [326, 172] on select "Choose an option... Pending Applied Excluded (Questions) Excluded (Expired) Exc…" at bounding box center [326, 175] width 67 height 13
click at [293, 169] on select "Choose an option... Pending Applied Excluded (Questions) Excluded (Expired) Exc…" at bounding box center [326, 175] width 67 height 13
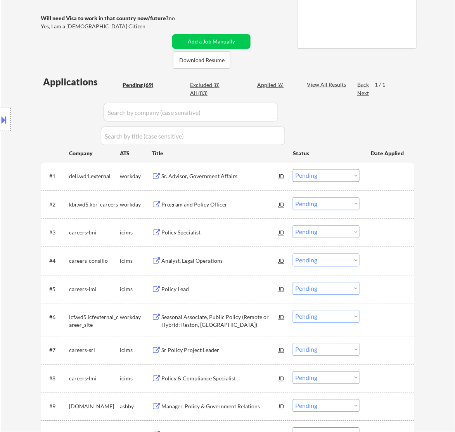
click at [255, 177] on div "Sr. Advisor, Government Affairs" at bounding box center [219, 177] width 117 height 8
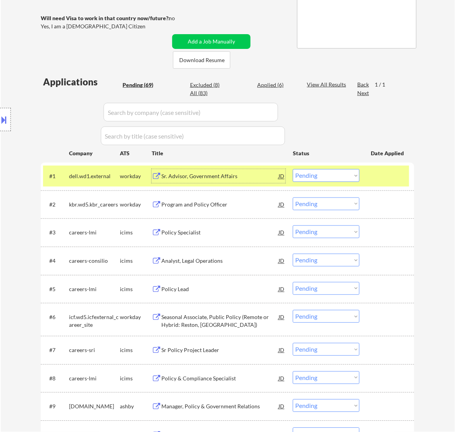
click at [318, 168] on div "#1 dell.wd1.external workday Sr. Advisor, Government Affairs JD Choose an optio…" at bounding box center [226, 176] width 366 height 21
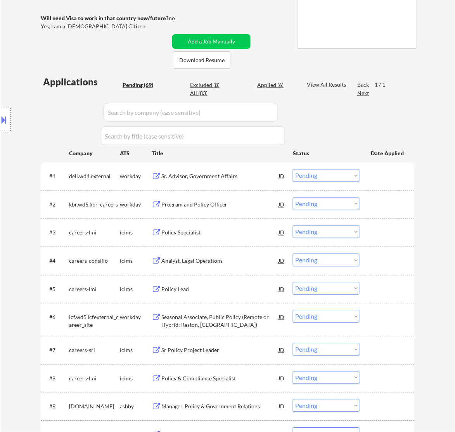
click at [319, 169] on select "Choose an option... Pending Applied Excluded (Questions) Excluded (Expired) Exc…" at bounding box center [326, 175] width 67 height 13
click at [293, 169] on select "Choose an option... Pending Applied Excluded (Questions) Excluded (Expired) Exc…" at bounding box center [326, 175] width 67 height 13
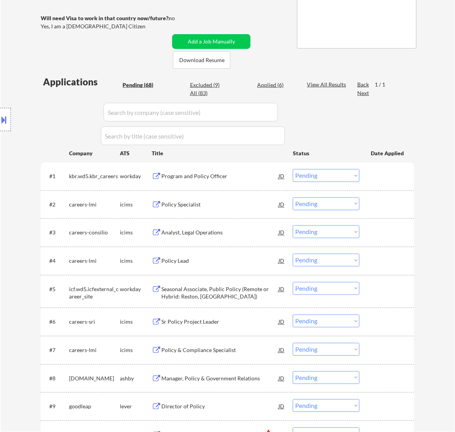
click at [247, 179] on div "Program and Policy Officer" at bounding box center [219, 177] width 117 height 8
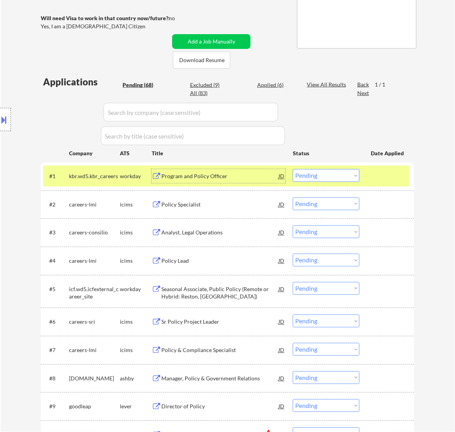
click at [8, 119] on button at bounding box center [4, 119] width 9 height 13
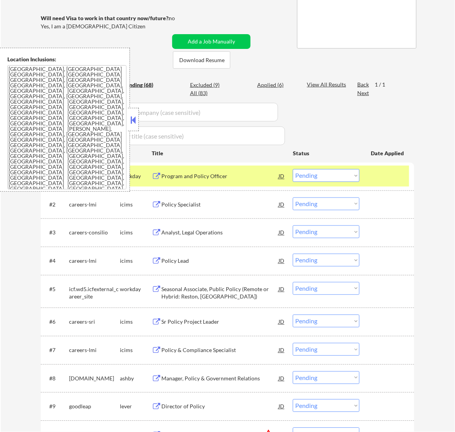
click at [132, 117] on button at bounding box center [133, 120] width 9 height 12
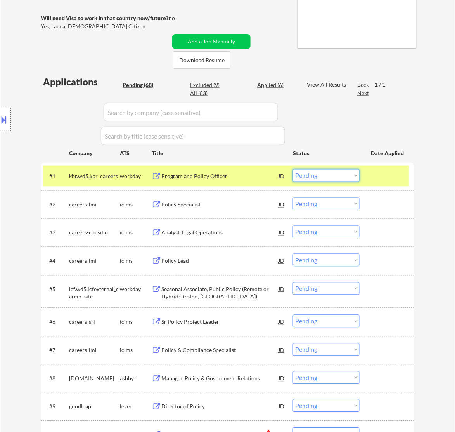
click at [328, 173] on select "Choose an option... Pending Applied Excluded (Questions) Excluded (Expired) Exc…" at bounding box center [326, 175] width 67 height 13
click at [293, 169] on select "Choose an option... Pending Applied Excluded (Questions) Excluded (Expired) Exc…" at bounding box center [326, 175] width 67 height 13
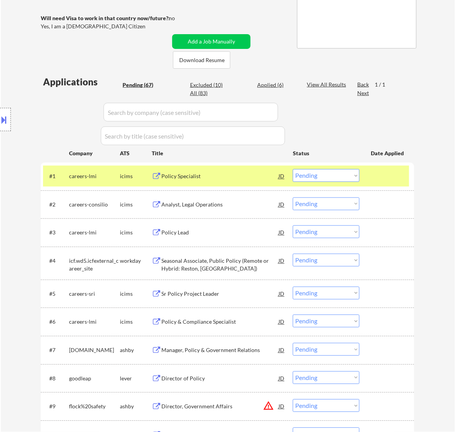
click at [261, 179] on div "Policy Specialist" at bounding box center [219, 177] width 117 height 8
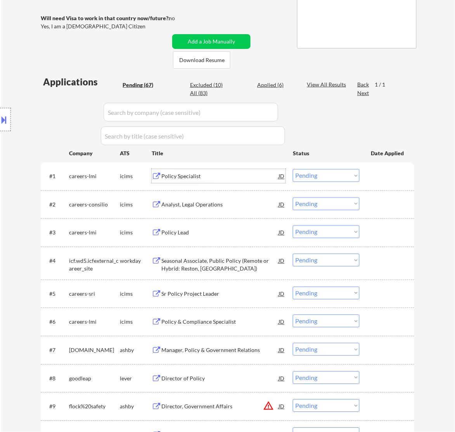
click at [319, 174] on select "Choose an option... Pending Applied Excluded (Questions) Excluded (Expired) Exc…" at bounding box center [326, 175] width 67 height 13
click at [293, 169] on select "Choose an option... Pending Applied Excluded (Questions) Excluded (Expired) Exc…" at bounding box center [326, 175] width 67 height 13
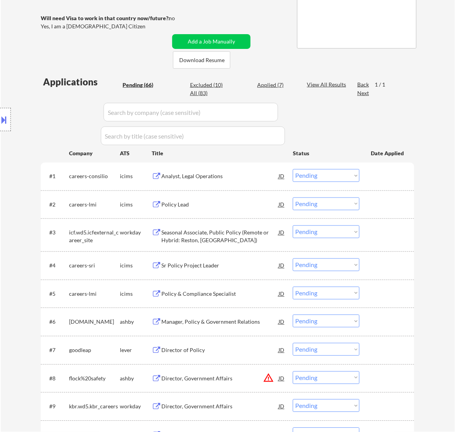
click at [214, 176] on div "Analyst, Legal Operations" at bounding box center [219, 177] width 117 height 8
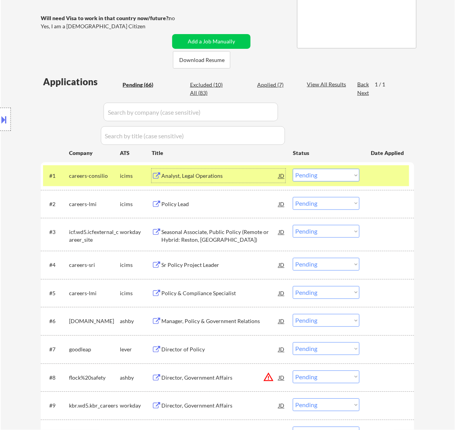
drag, startPoint x: 336, startPoint y: 177, endPoint x: 339, endPoint y: 180, distance: 4.4
click at [336, 177] on select "Choose an option... Pending Applied Excluded (Questions) Excluded (Expired) Exc…" at bounding box center [326, 175] width 67 height 13
click at [293, 169] on select "Choose an option... Pending Applied Excluded (Questions) Excluded (Expired) Exc…" at bounding box center [326, 175] width 67 height 13
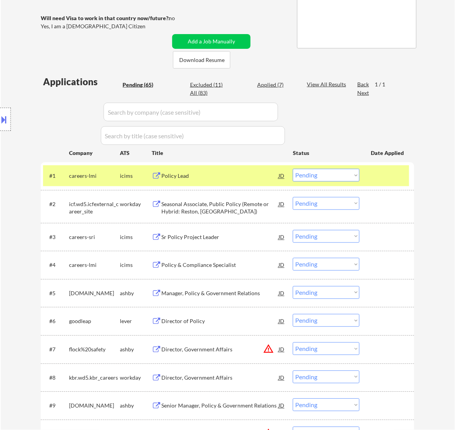
click at [245, 177] on div "Policy Lead" at bounding box center [219, 177] width 117 height 8
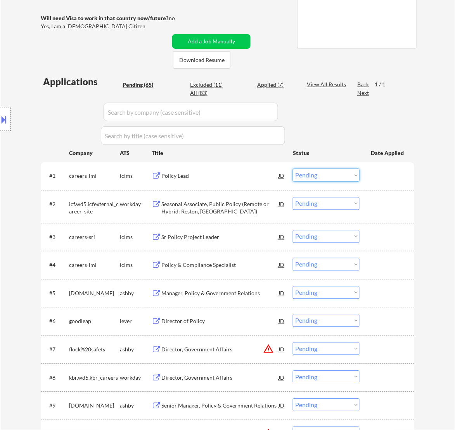
click at [313, 169] on div "#1 careers-lmi icims Policy Lead JD Choose an option... Pending Applied Exclude…" at bounding box center [226, 176] width 366 height 21
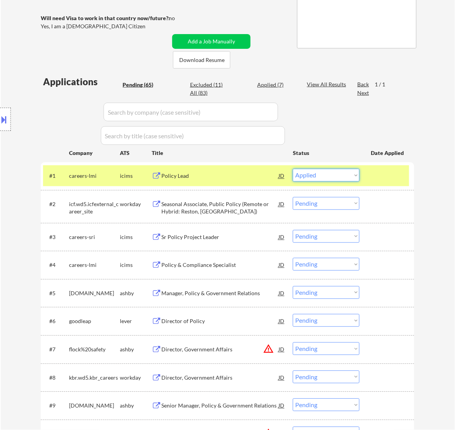
click at [293, 169] on select "Choose an option... Pending Applied Excluded (Questions) Excluded (Expired) Exc…" at bounding box center [326, 175] width 67 height 13
select select ""pending""
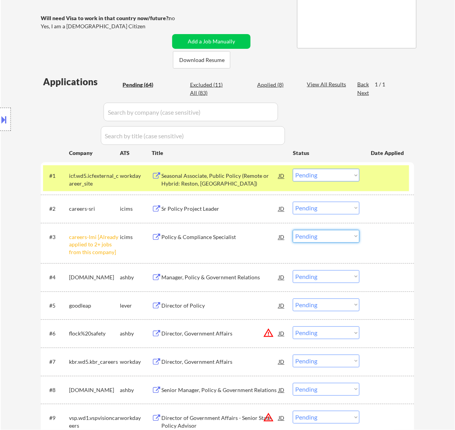
click at [341, 238] on select "Choose an option... Pending Applied Excluded (Questions) Excluded (Expired) Exc…" at bounding box center [326, 236] width 67 height 13
click at [293, 230] on select "Choose an option... Pending Applied Excluded (Questions) Excluded (Expired) Exc…" at bounding box center [326, 236] width 67 height 13
select select ""pending""
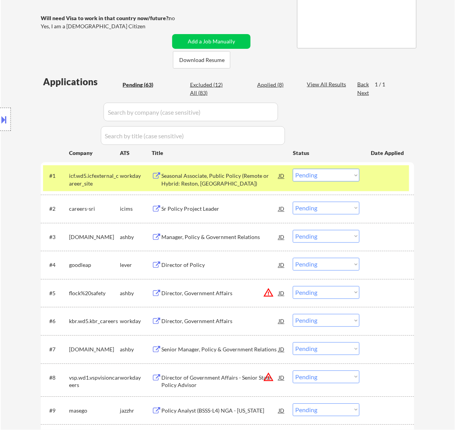
click at [242, 177] on div "Seasonal Associate, Public Policy (Remote or Hybrid: Reston, [GEOGRAPHIC_DATA])" at bounding box center [219, 180] width 117 height 15
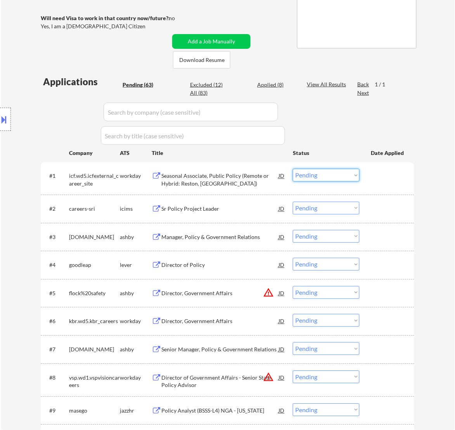
click at [343, 175] on select "Choose an option... Pending Applied Excluded (Questions) Excluded (Expired) Exc…" at bounding box center [326, 175] width 67 height 13
click at [293, 169] on select "Choose an option... Pending Applied Excluded (Questions) Excluded (Expired) Exc…" at bounding box center [326, 175] width 67 height 13
select select ""pending""
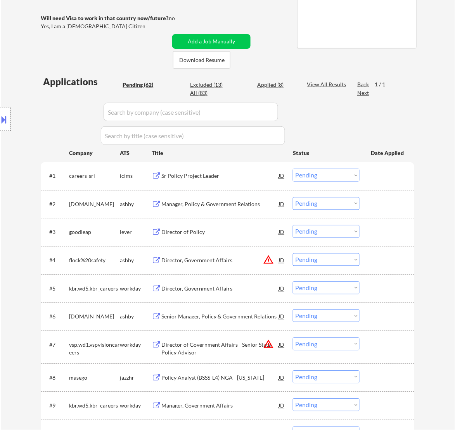
click at [242, 176] on div "Sr Policy Project Leader" at bounding box center [219, 177] width 117 height 8
